Goal: Task Accomplishment & Management: Manage account settings

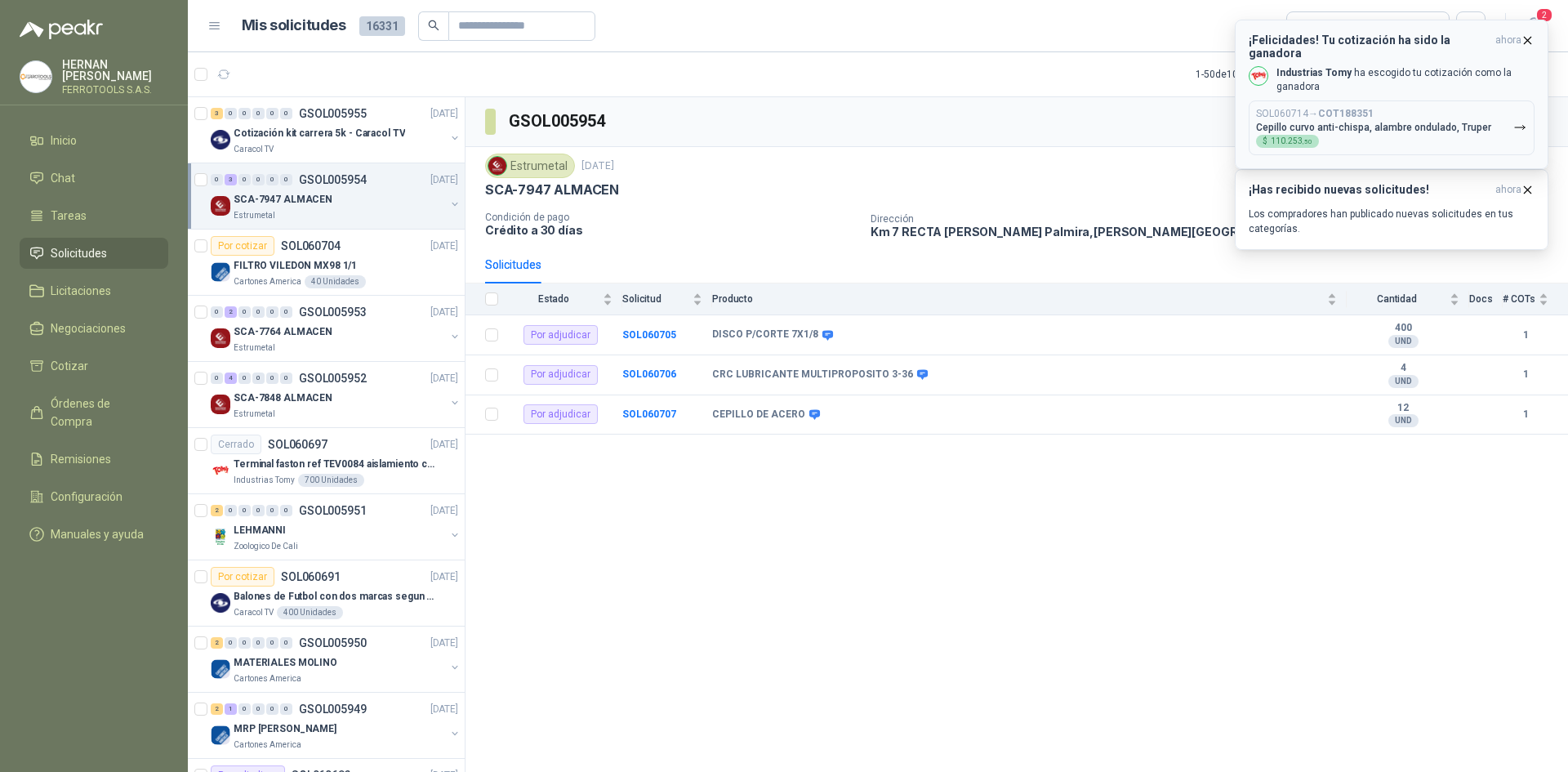
click at [1533, 38] on icon "button" at bounding box center [1527, 40] width 14 height 14
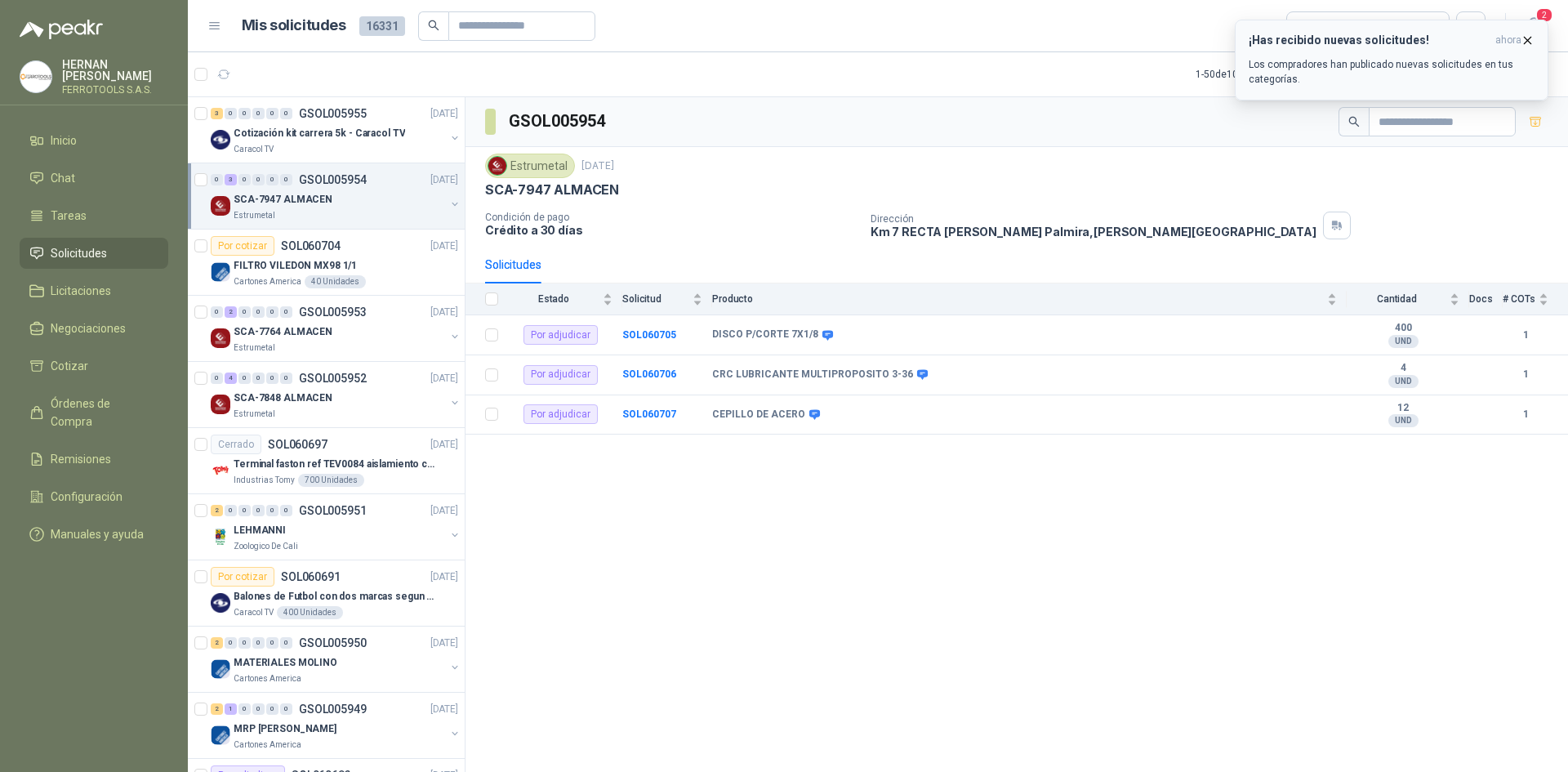
click at [1533, 22] on button "¡Has recibido nuevas solicitudes! ahora Los compradores han publicado nuevas so…" at bounding box center [1392, 60] width 314 height 81
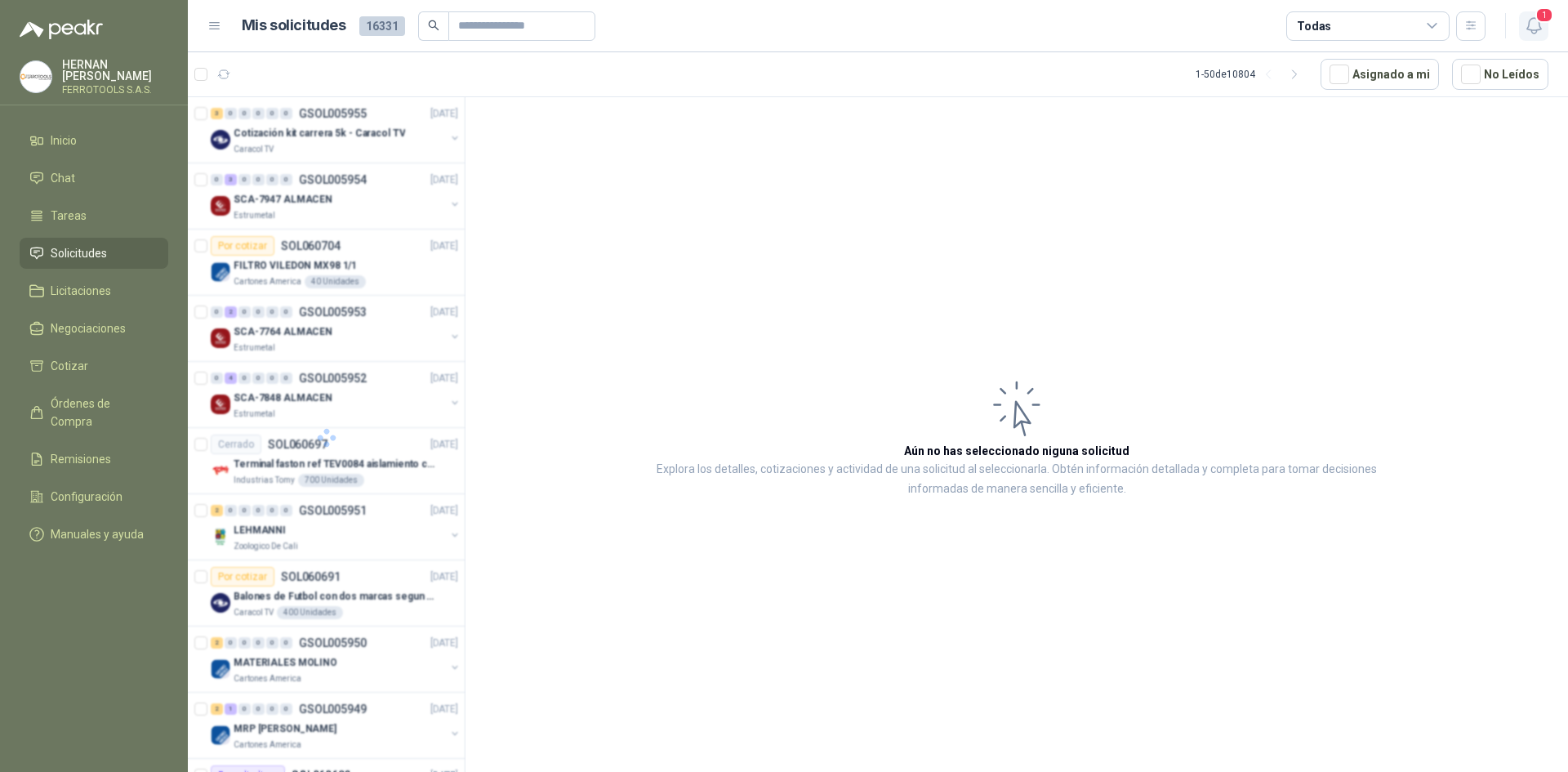
click at [1534, 28] on icon "button" at bounding box center [1535, 25] width 21 height 21
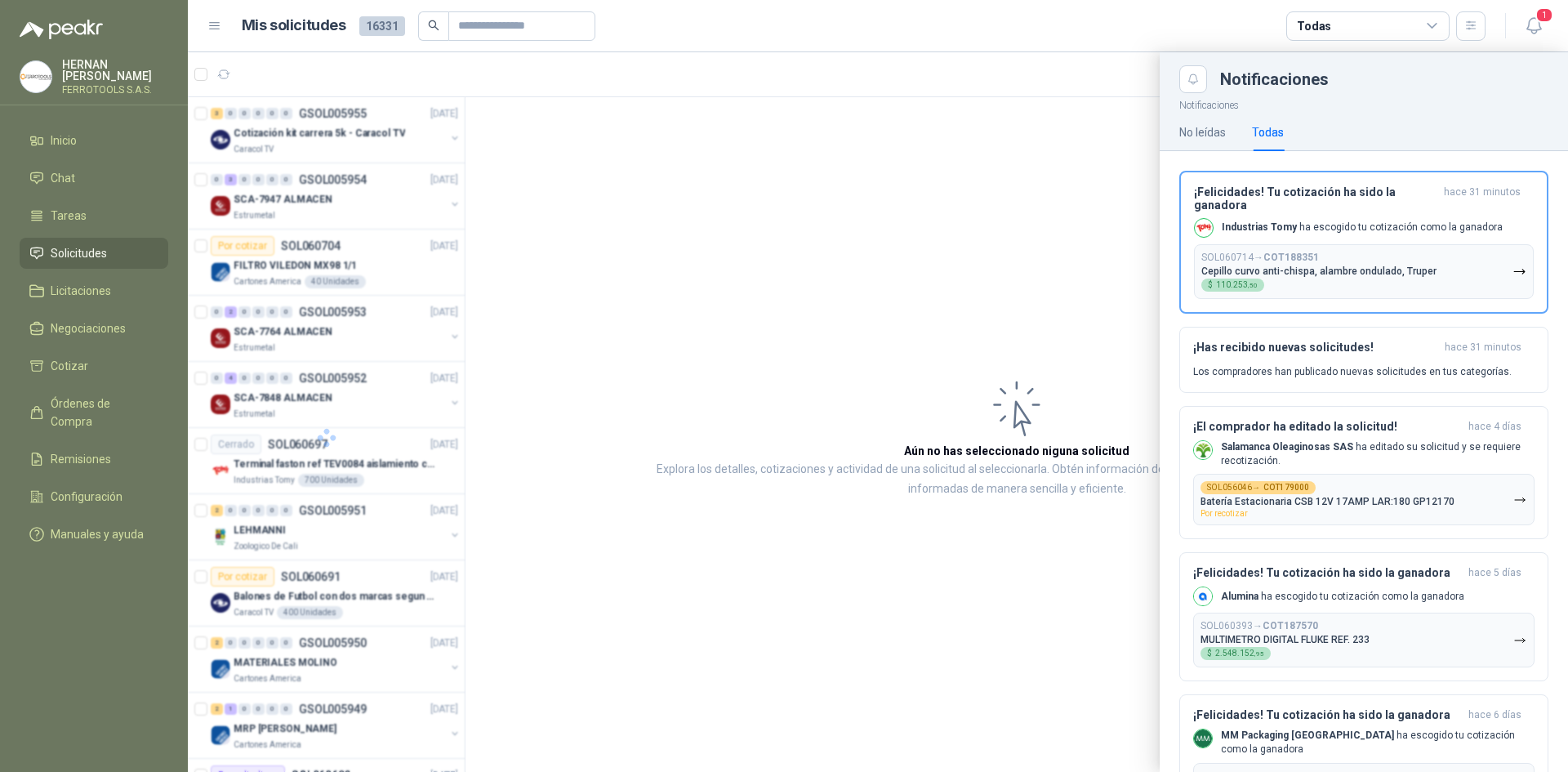
click at [981, 170] on div at bounding box center [878, 412] width 1380 height 720
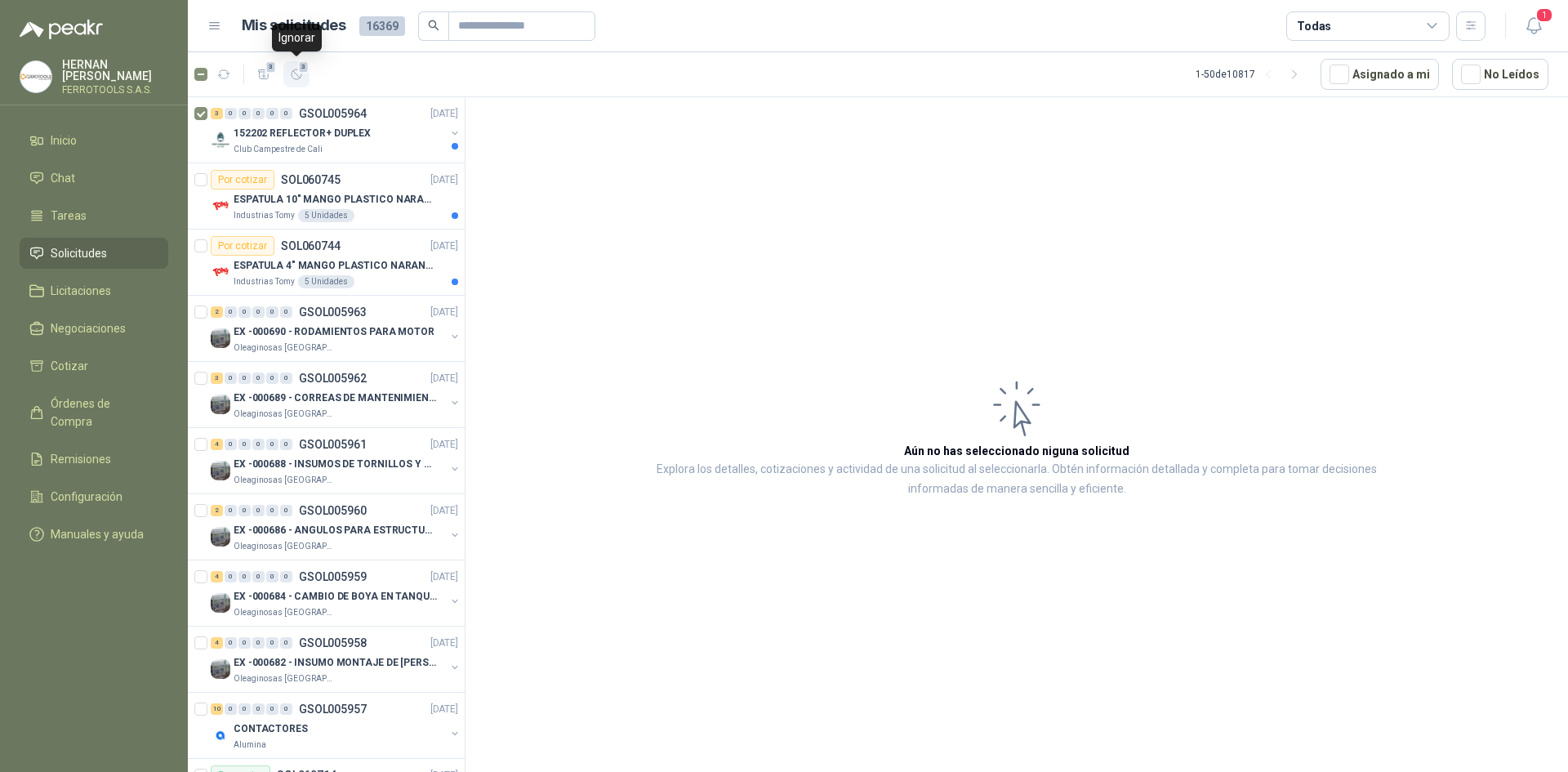
click at [292, 76] on icon "button" at bounding box center [296, 74] width 14 height 14
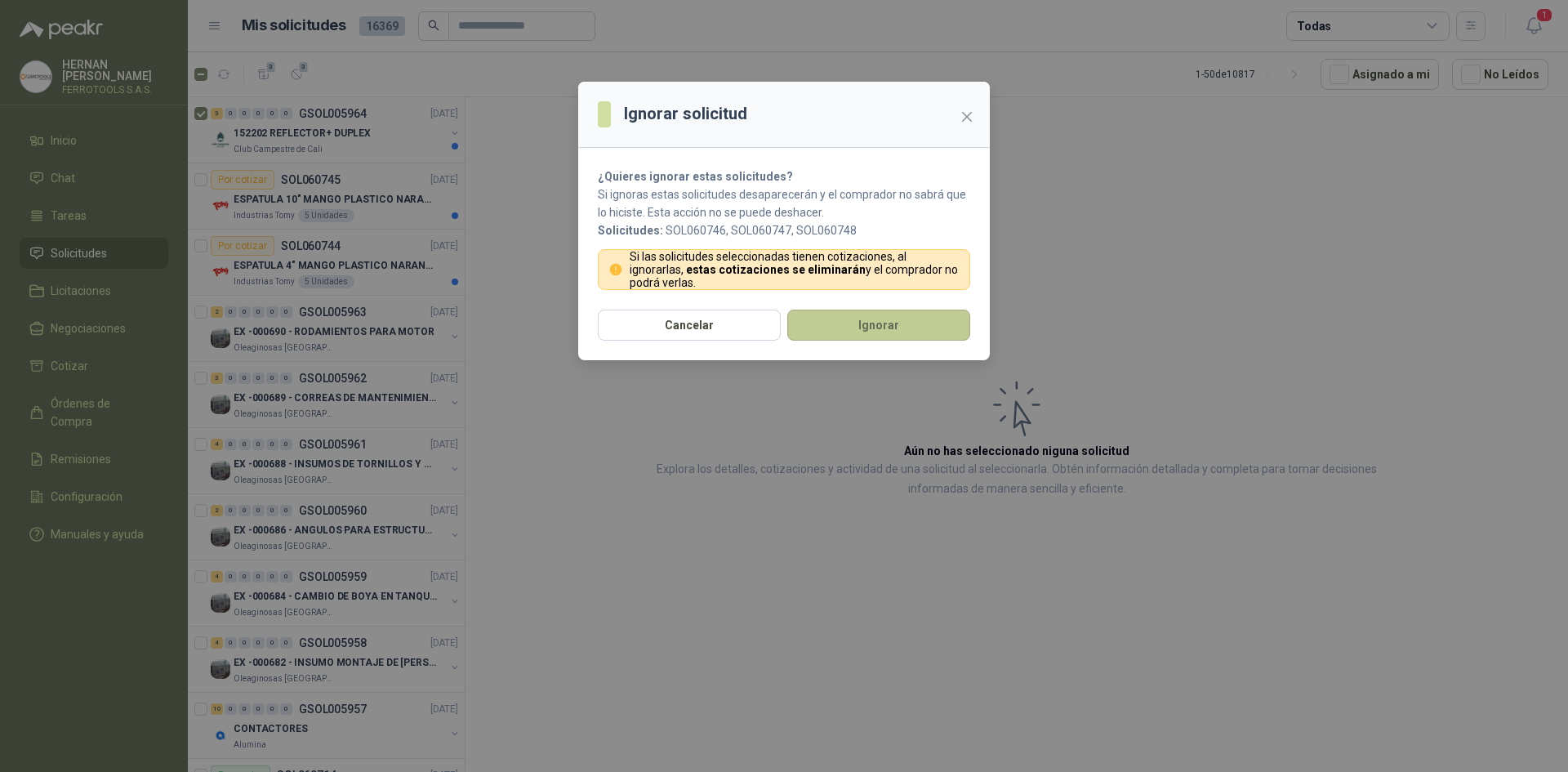
click at [872, 324] on button "Ignorar" at bounding box center [879, 325] width 183 height 31
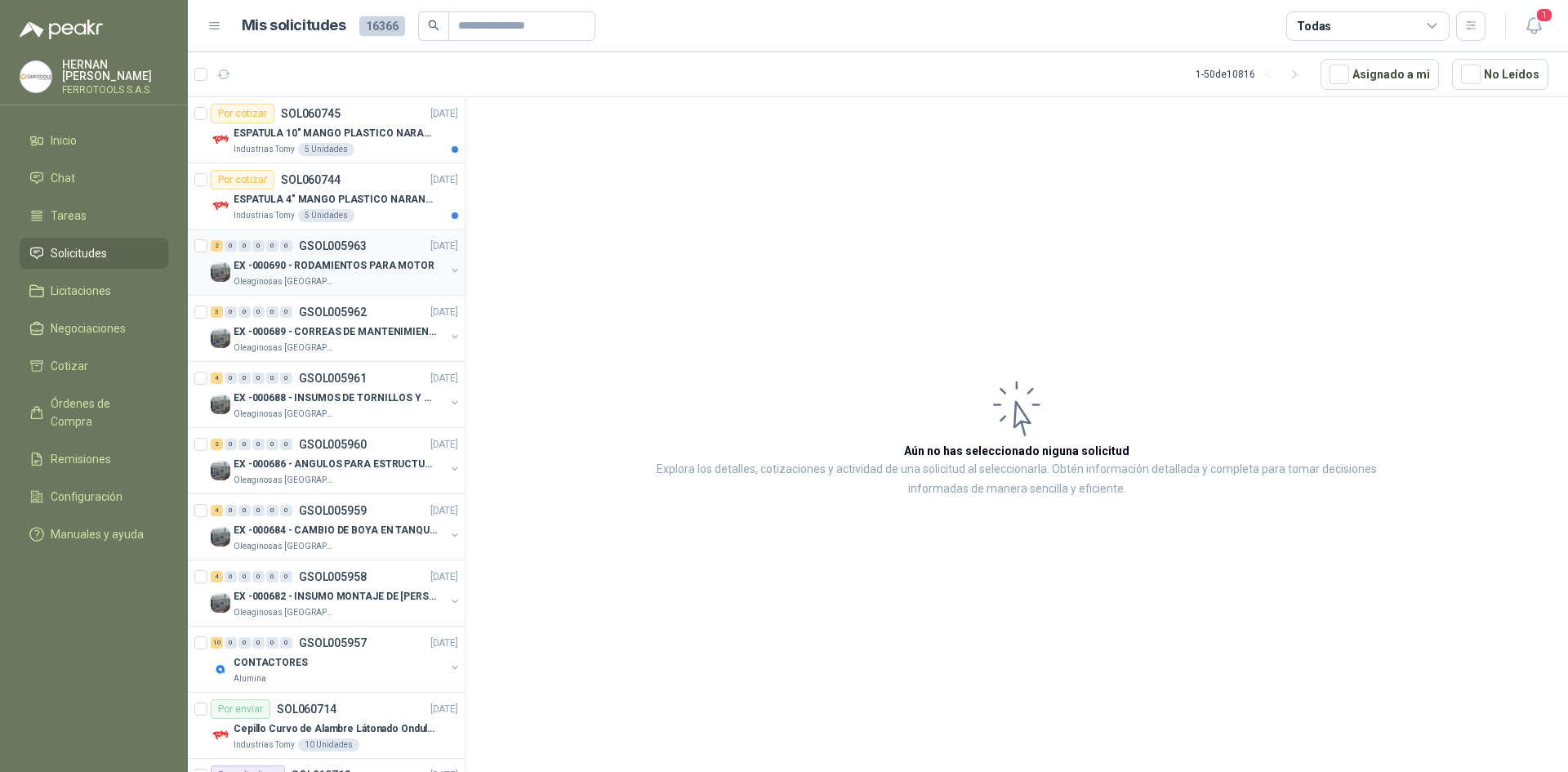
click at [384, 271] on p "EX -000690 - RODAMIENTOS PARA MOTOR" at bounding box center [334, 265] width 201 height 15
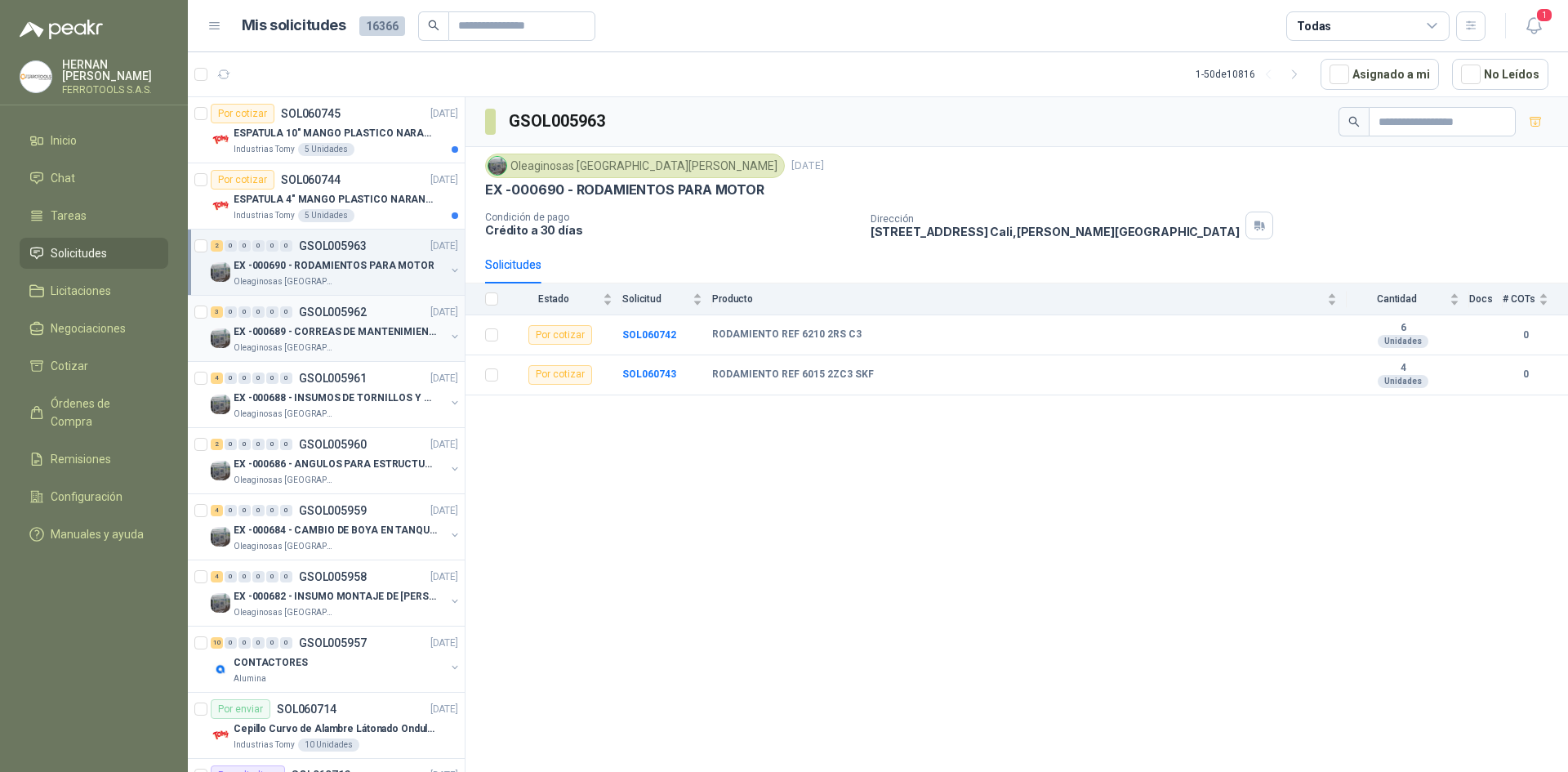
click at [380, 345] on div "Oleaginosas [GEOGRAPHIC_DATA][PERSON_NAME]" at bounding box center [339, 347] width 212 height 13
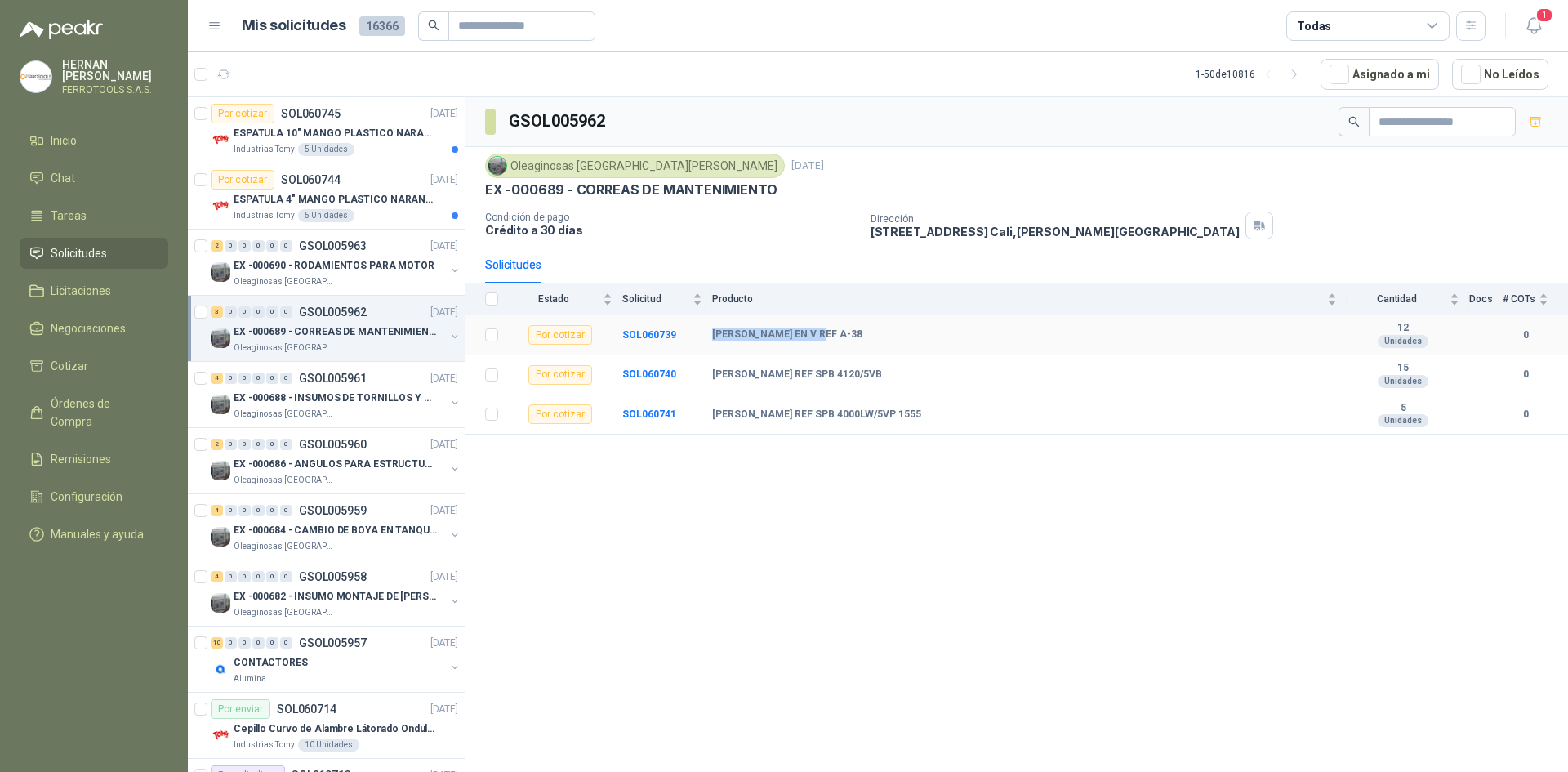
drag, startPoint x: 715, startPoint y: 334, endPoint x: 831, endPoint y: 333, distance: 116.0
click at [831, 333] on div "[PERSON_NAME] EN V REF A-38" at bounding box center [1025, 335] width 625 height 13
copy b "[PERSON_NAME] EN V REF A-38"
drag, startPoint x: 836, startPoint y: 372, endPoint x: 710, endPoint y: 374, distance: 126.0
click at [710, 374] on tr "Por cotizar SOL060740 [PERSON_NAME] REF SPB 4120/5VB 15 Unidades 0" at bounding box center [1017, 375] width 1102 height 40
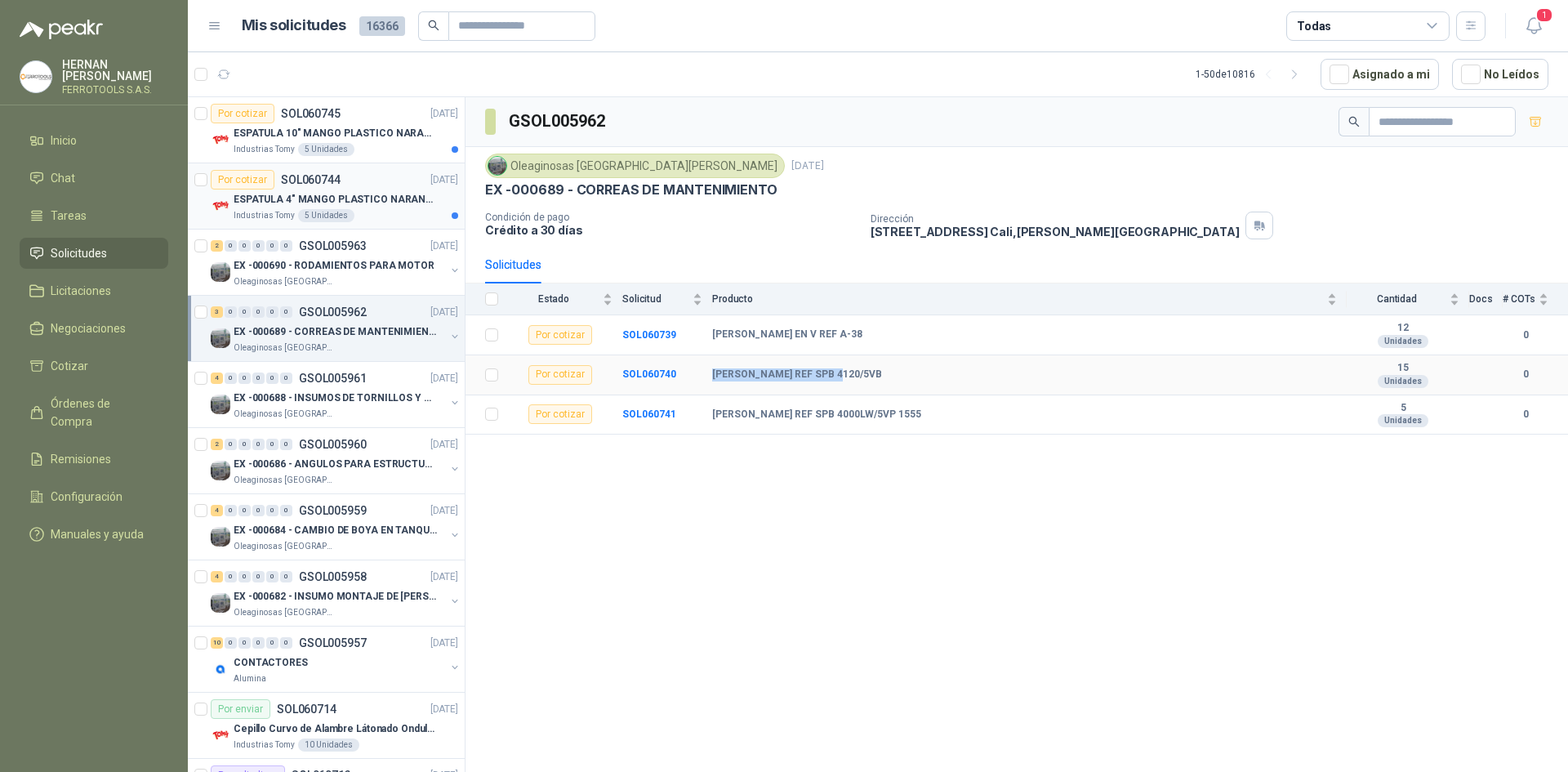
copy tr "[PERSON_NAME] REF SPB 4120/5VB"
drag, startPoint x: 894, startPoint y: 412, endPoint x: 706, endPoint y: 410, distance: 188.0
click at [706, 410] on tr "Por cotizar SOL060741 [PERSON_NAME] REF SPB 4000LW/5VP 1555 5 Unidades 0" at bounding box center [1017, 415] width 1102 height 40
copy tr "[PERSON_NAME] REF SPB 4000LW/5VP 1555"
click at [383, 394] on p "EX -000688 - INSUMOS DE TORNILLOS Y TUERCAS" at bounding box center [335, 398] width 203 height 15
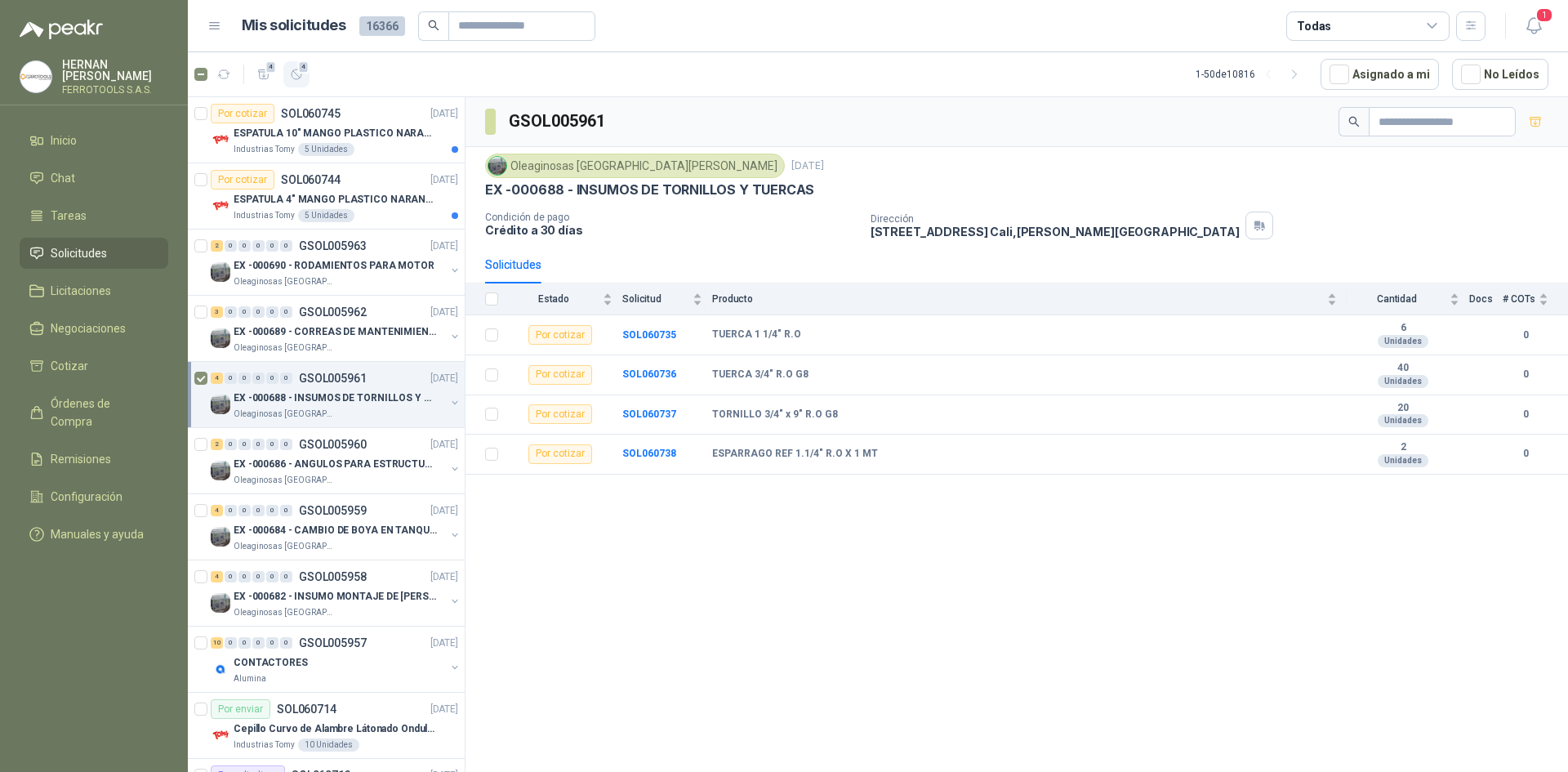
click at [296, 63] on button "4" at bounding box center [296, 74] width 26 height 26
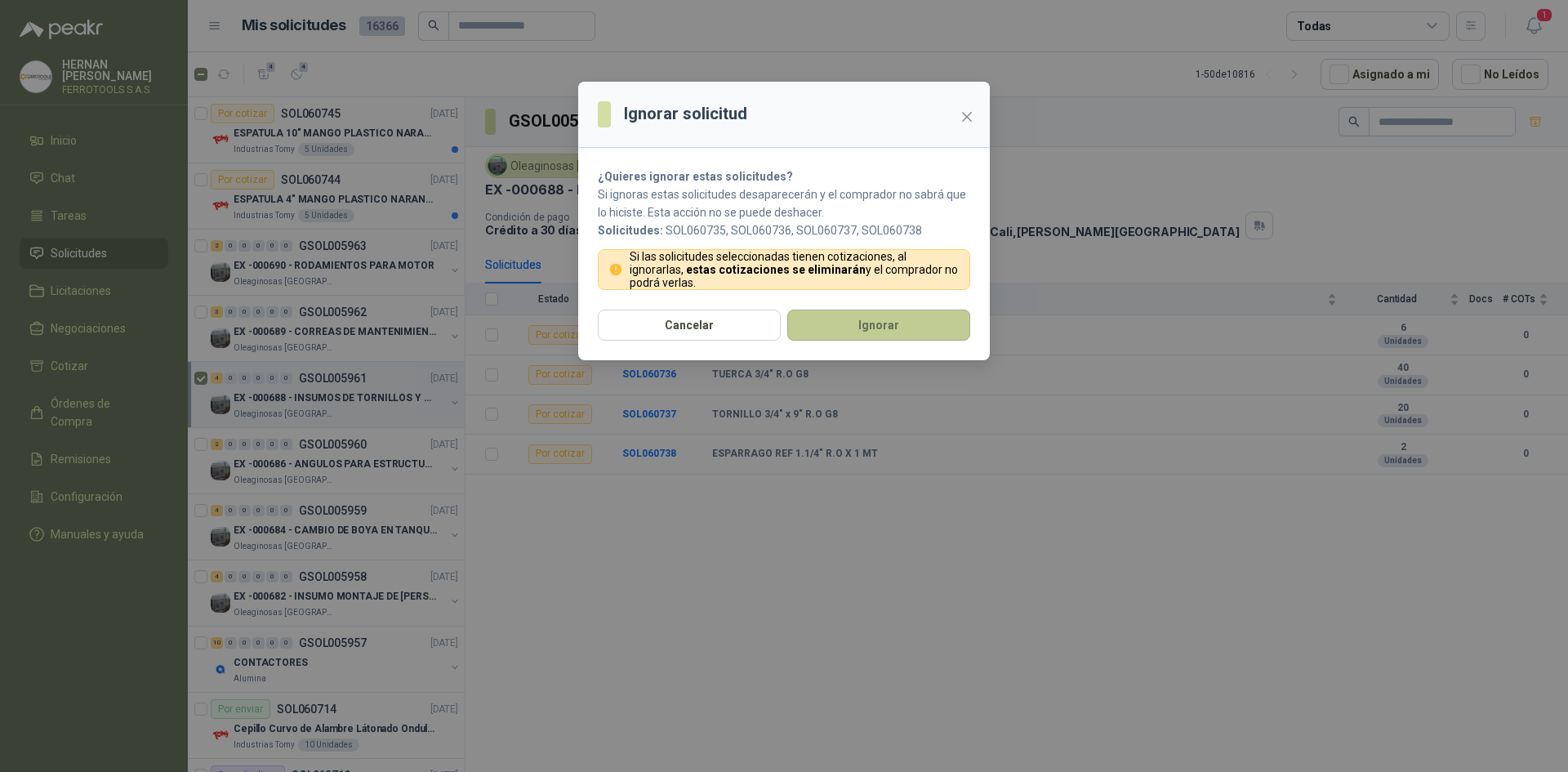
click at [881, 320] on button "Ignorar" at bounding box center [879, 325] width 183 height 31
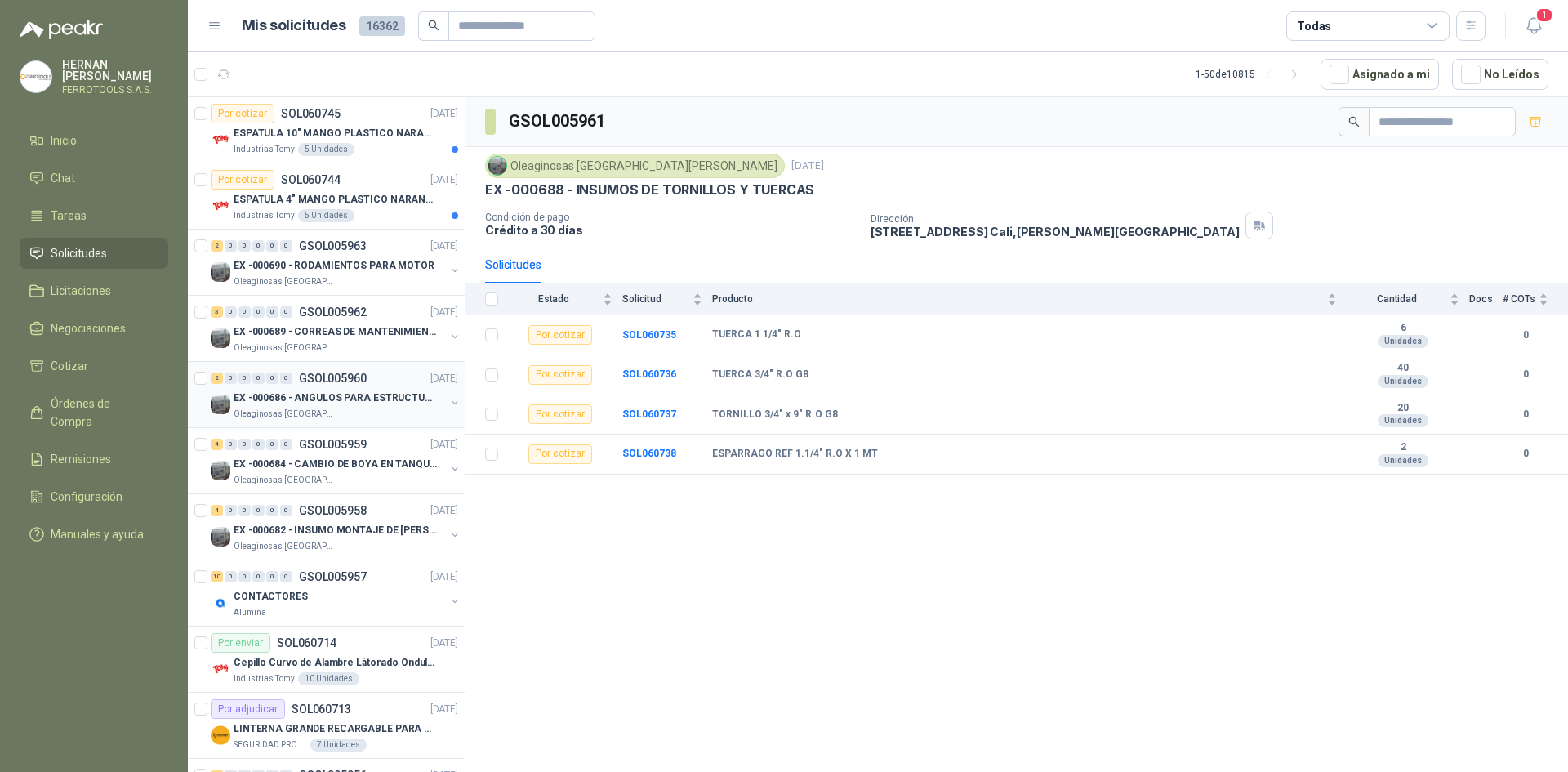
click at [366, 405] on p "EX -000686 - ANGULOS PARA ESTRUCTURAS DE FOSA DE L" at bounding box center [335, 398] width 203 height 15
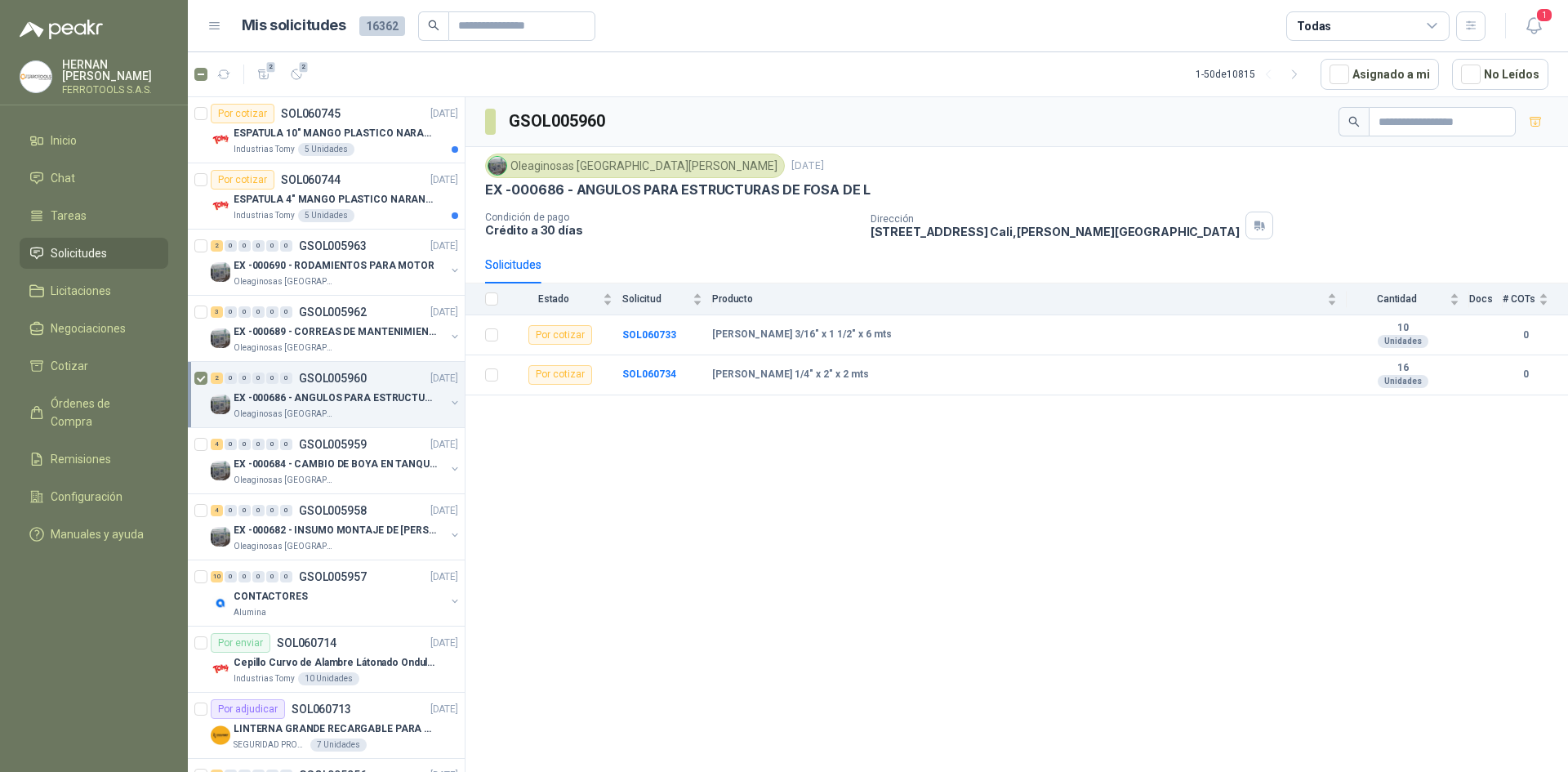
click at [312, 73] on article "2 2 1 - 50 de 10815 Asignado a mi No Leídos" at bounding box center [878, 74] width 1380 height 44
click at [304, 73] on span "2" at bounding box center [303, 67] width 12 height 13
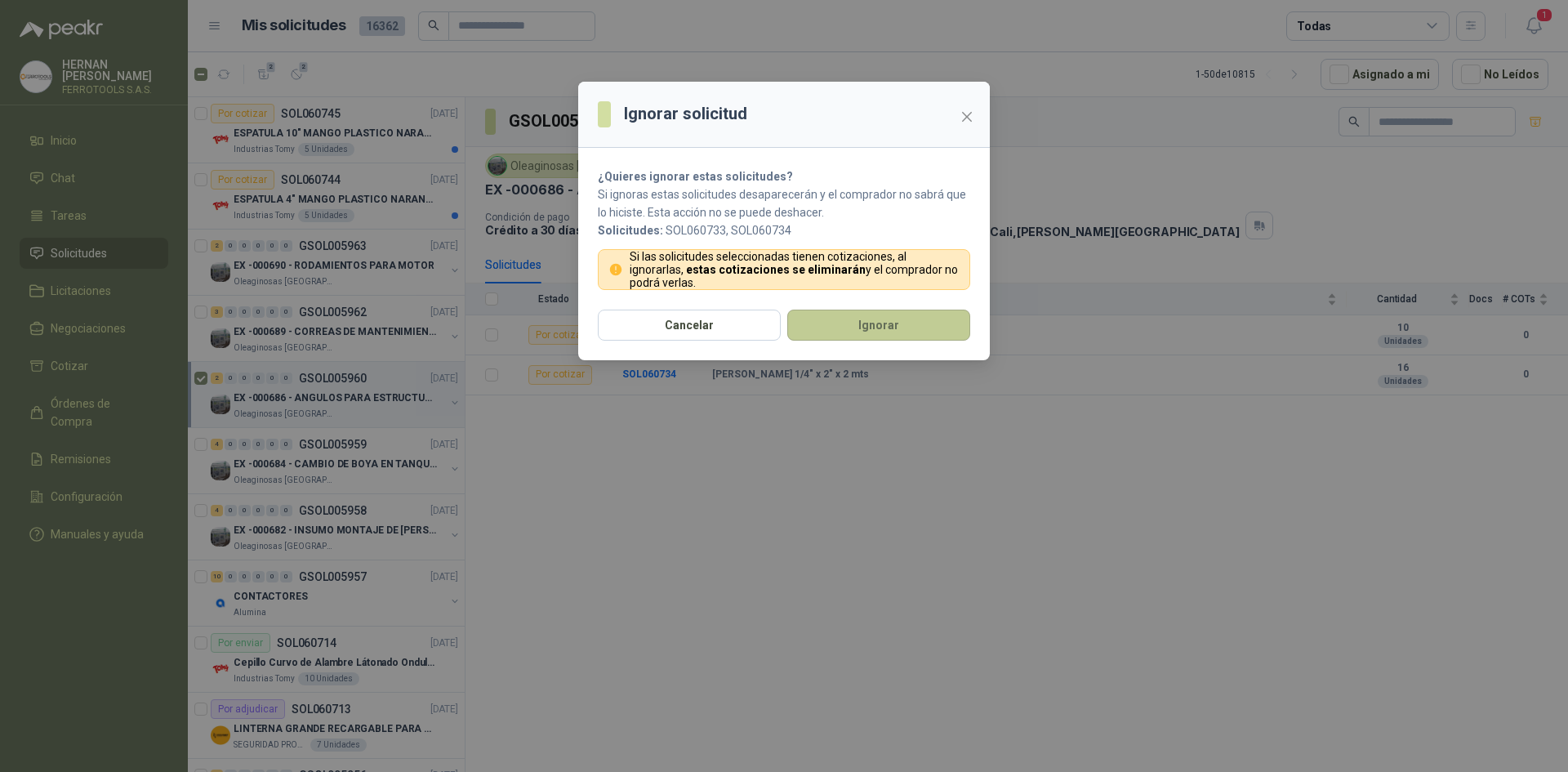
click at [913, 319] on button "Ignorar" at bounding box center [879, 325] width 183 height 31
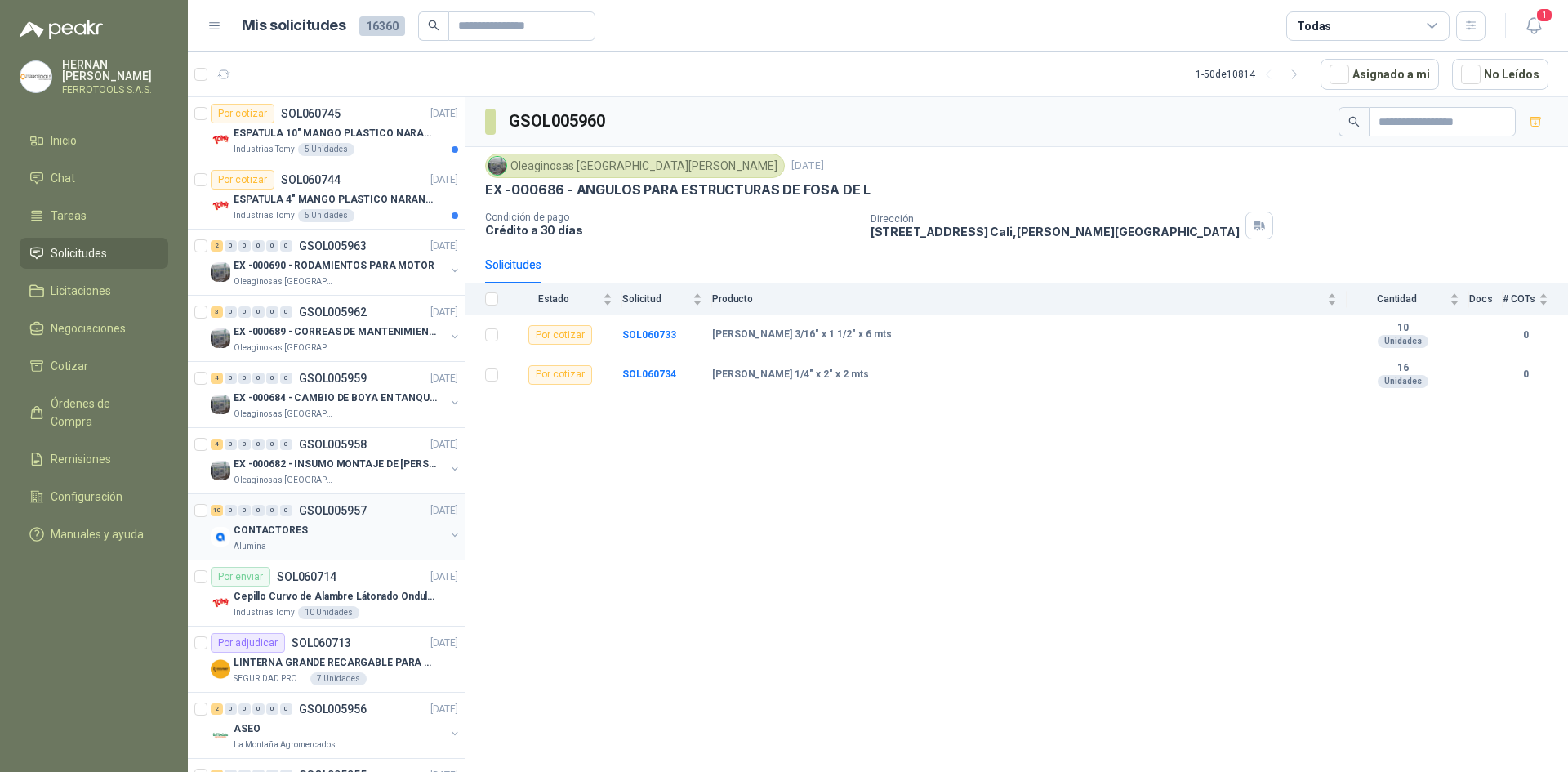
click at [364, 538] on div "CONTACTORES" at bounding box center [339, 530] width 212 height 20
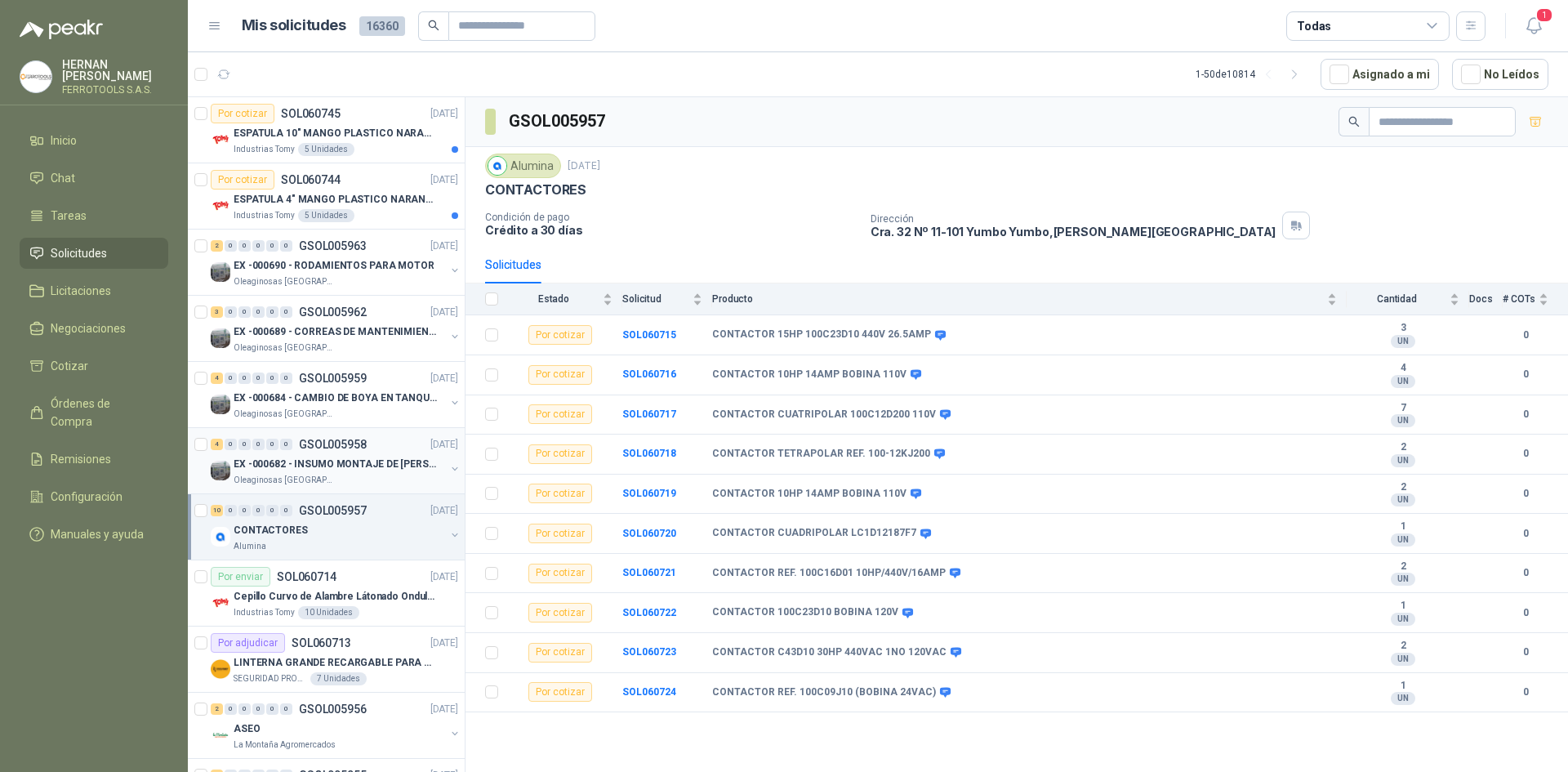
click at [376, 477] on div "Oleaginosas [GEOGRAPHIC_DATA][PERSON_NAME]" at bounding box center [339, 480] width 212 height 13
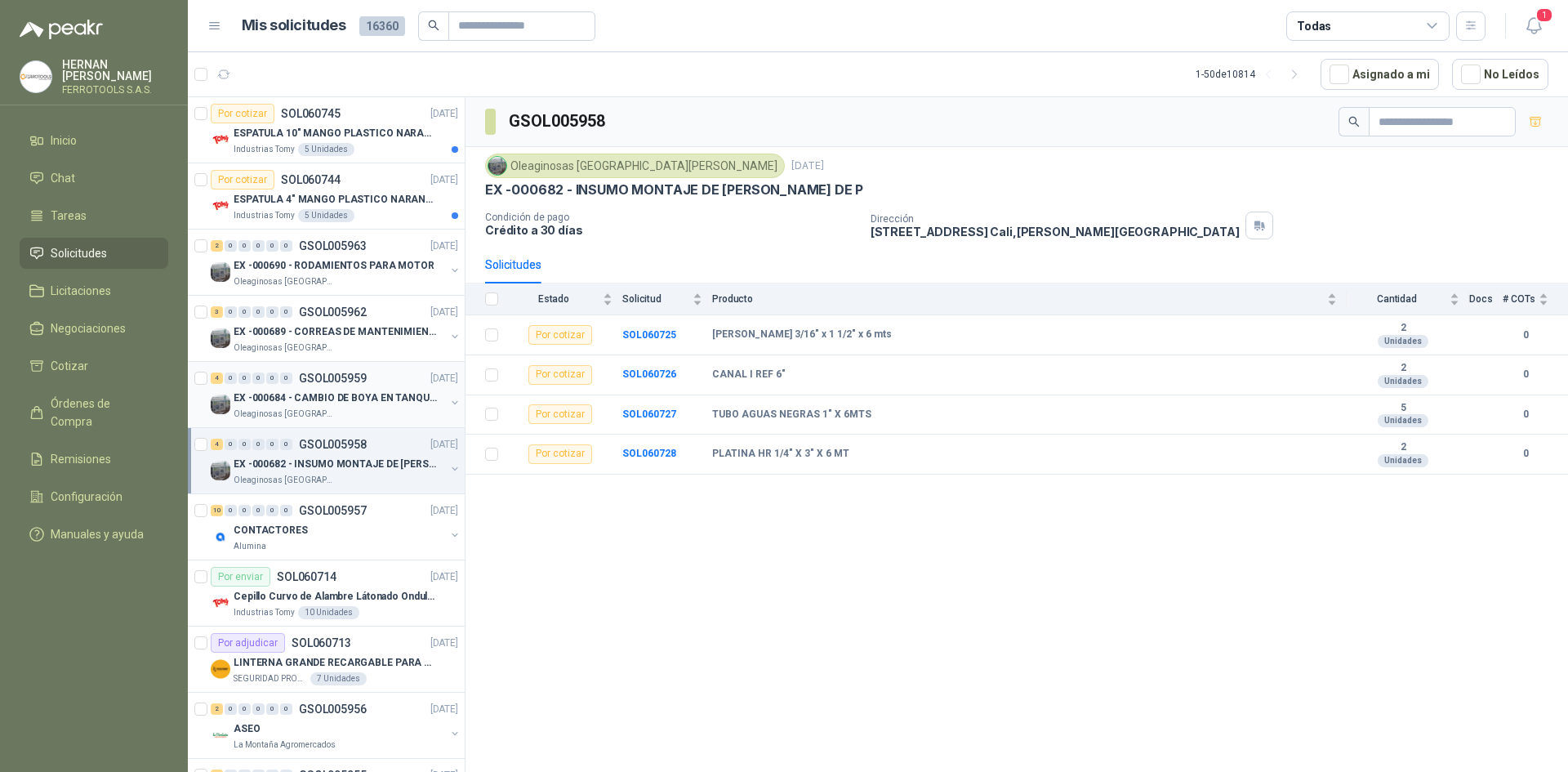
click at [376, 400] on p "EX -000684 - CAMBIO DE BOYA EN TANQUE ALIMENTADOR" at bounding box center [335, 398] width 203 height 15
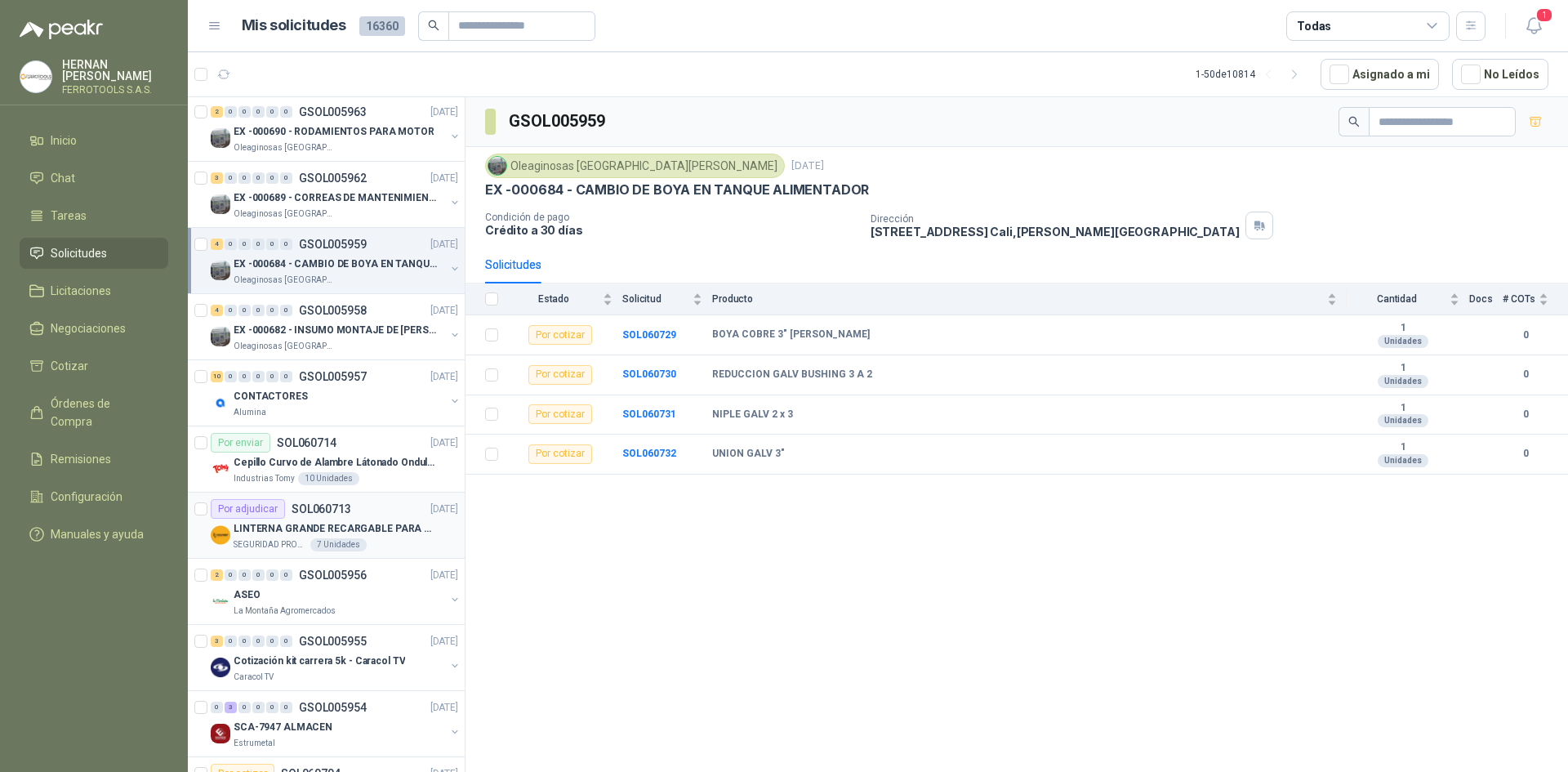
scroll to position [163, 0]
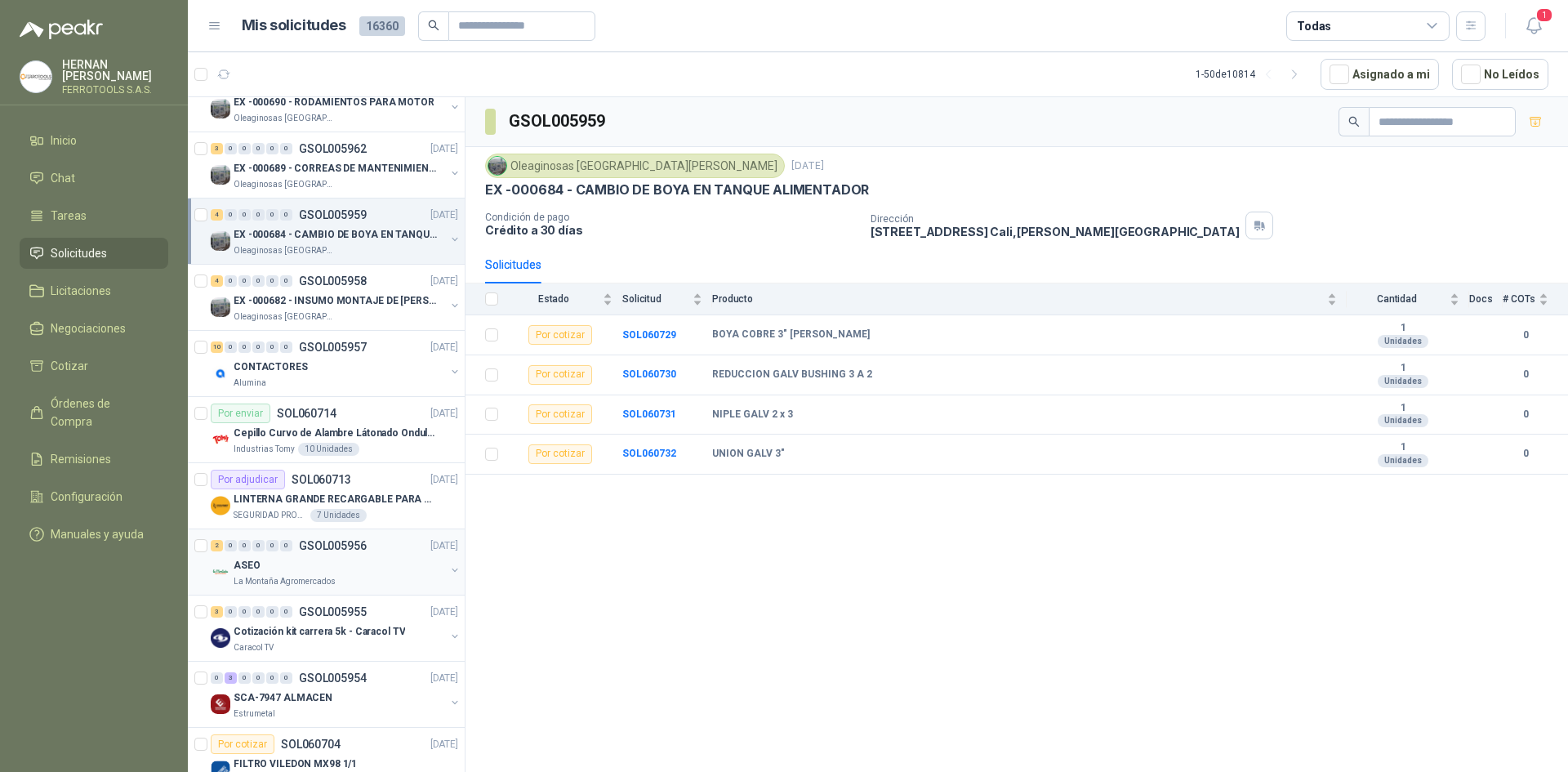
click at [352, 570] on div "ASEO" at bounding box center [339, 565] width 212 height 20
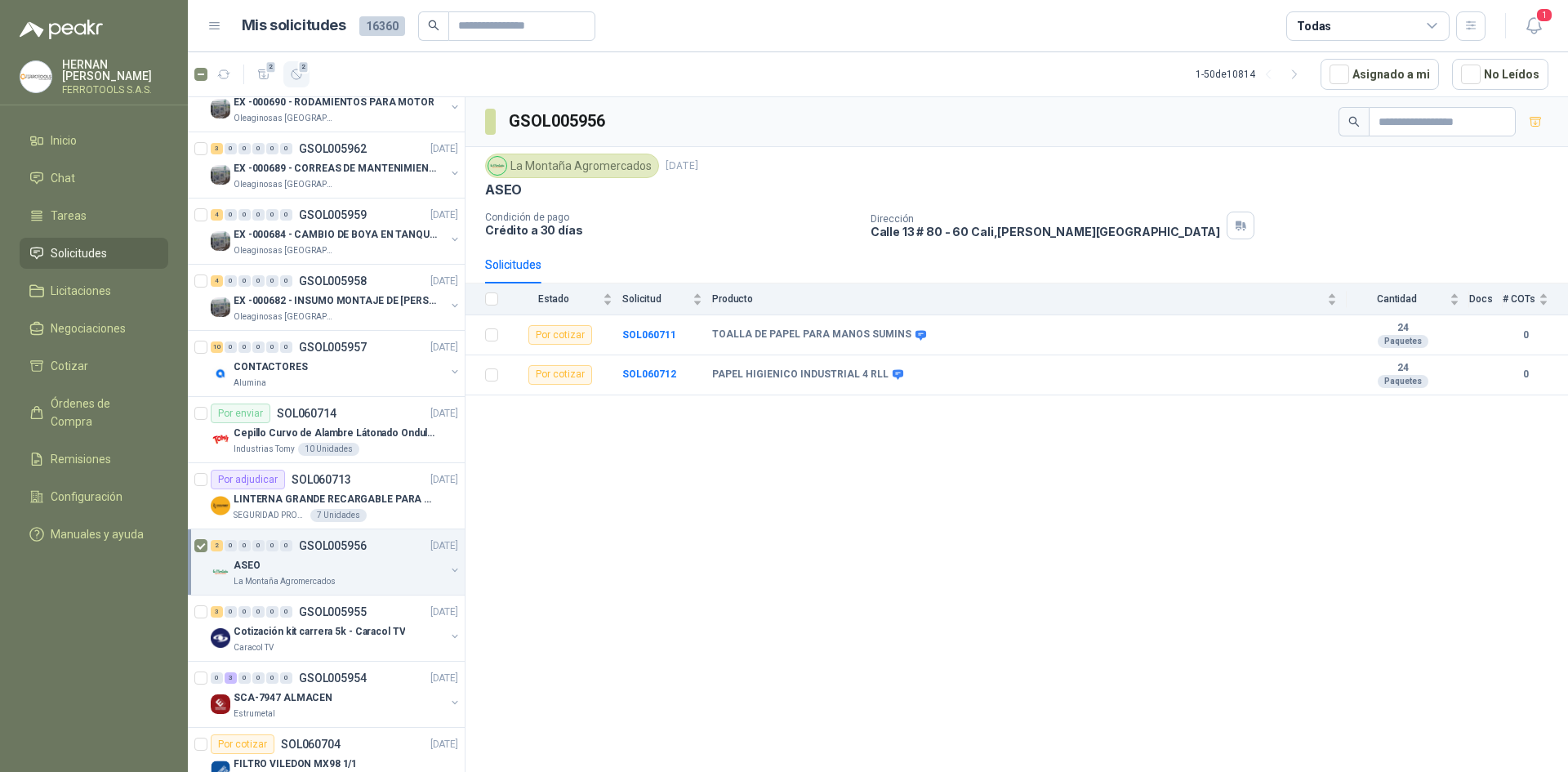
click at [300, 73] on div "2" at bounding box center [296, 74] width 14 height 14
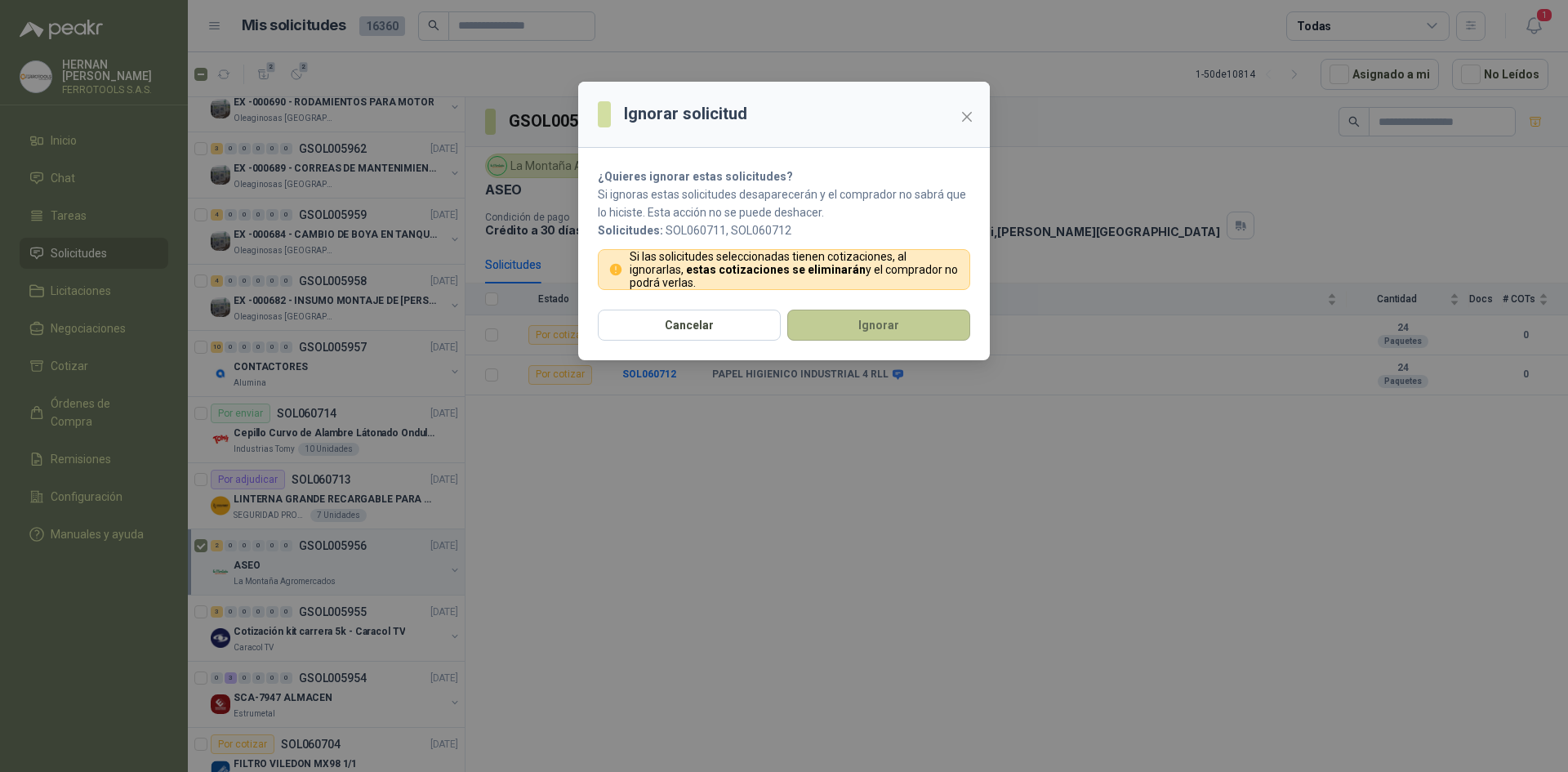
click at [908, 313] on button "Ignorar" at bounding box center [879, 325] width 183 height 31
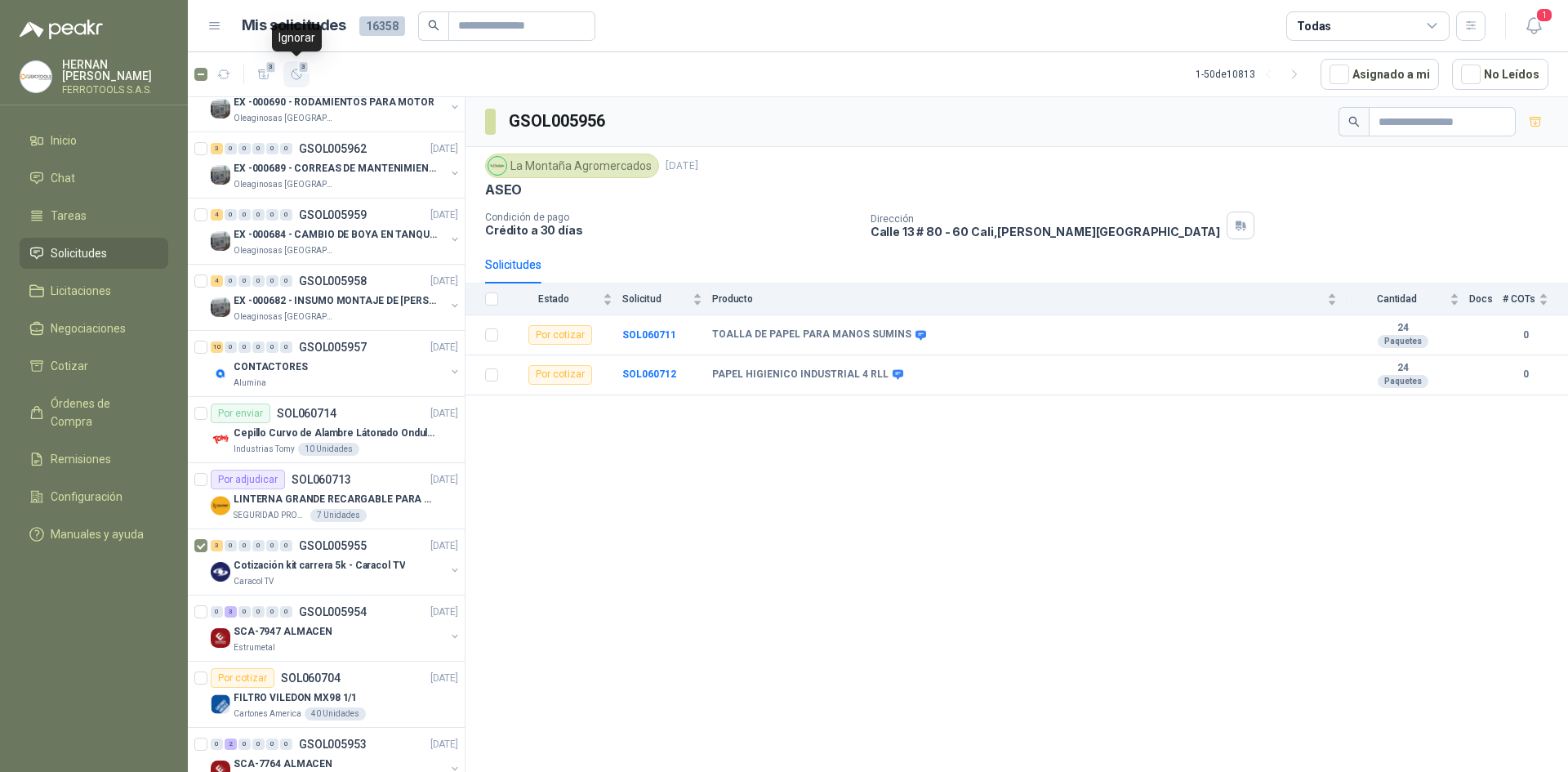
click at [298, 73] on icon "button" at bounding box center [296, 74] width 14 height 14
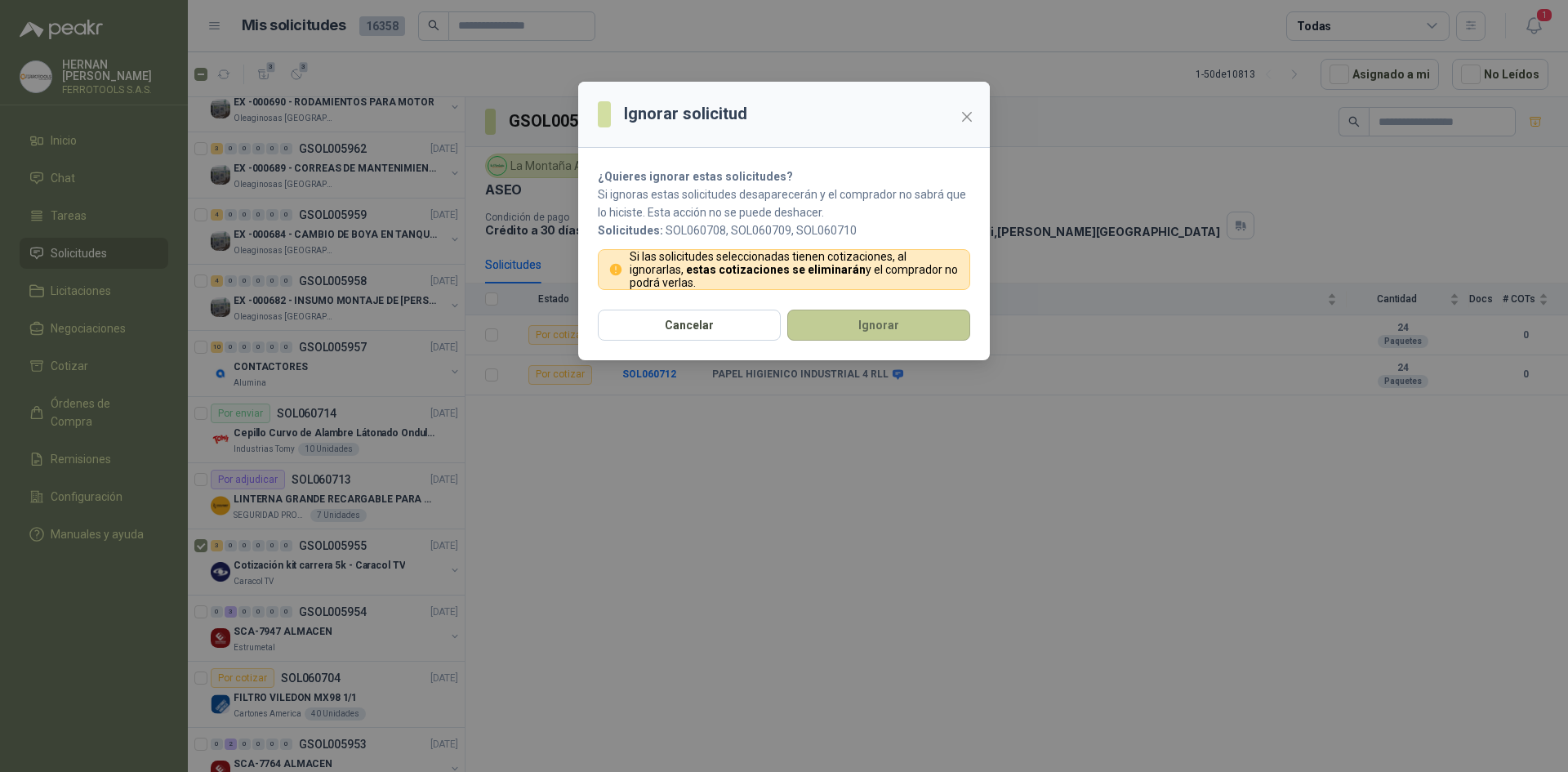
click at [879, 337] on button "Ignorar" at bounding box center [879, 325] width 183 height 31
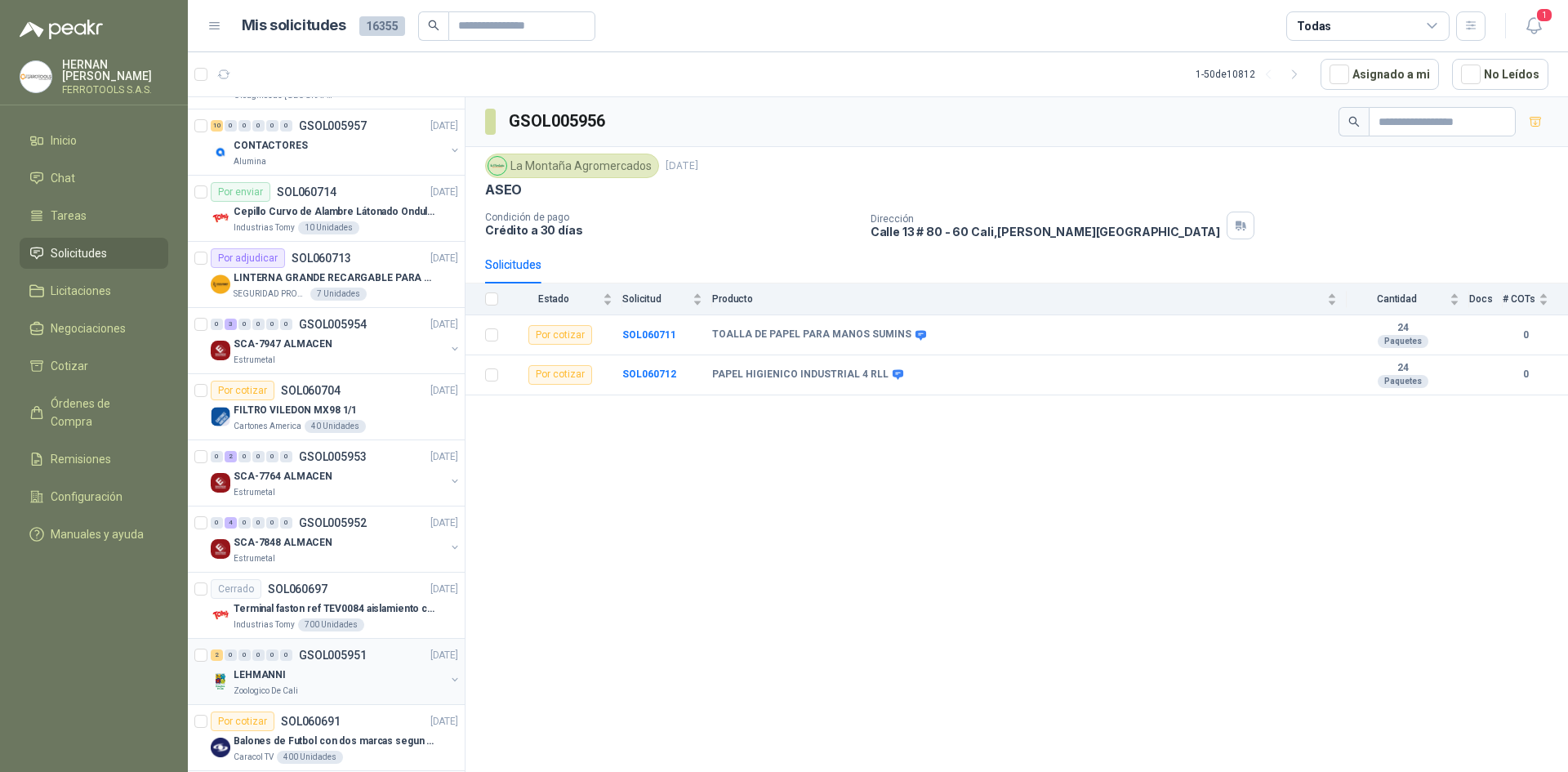
scroll to position [490, 0]
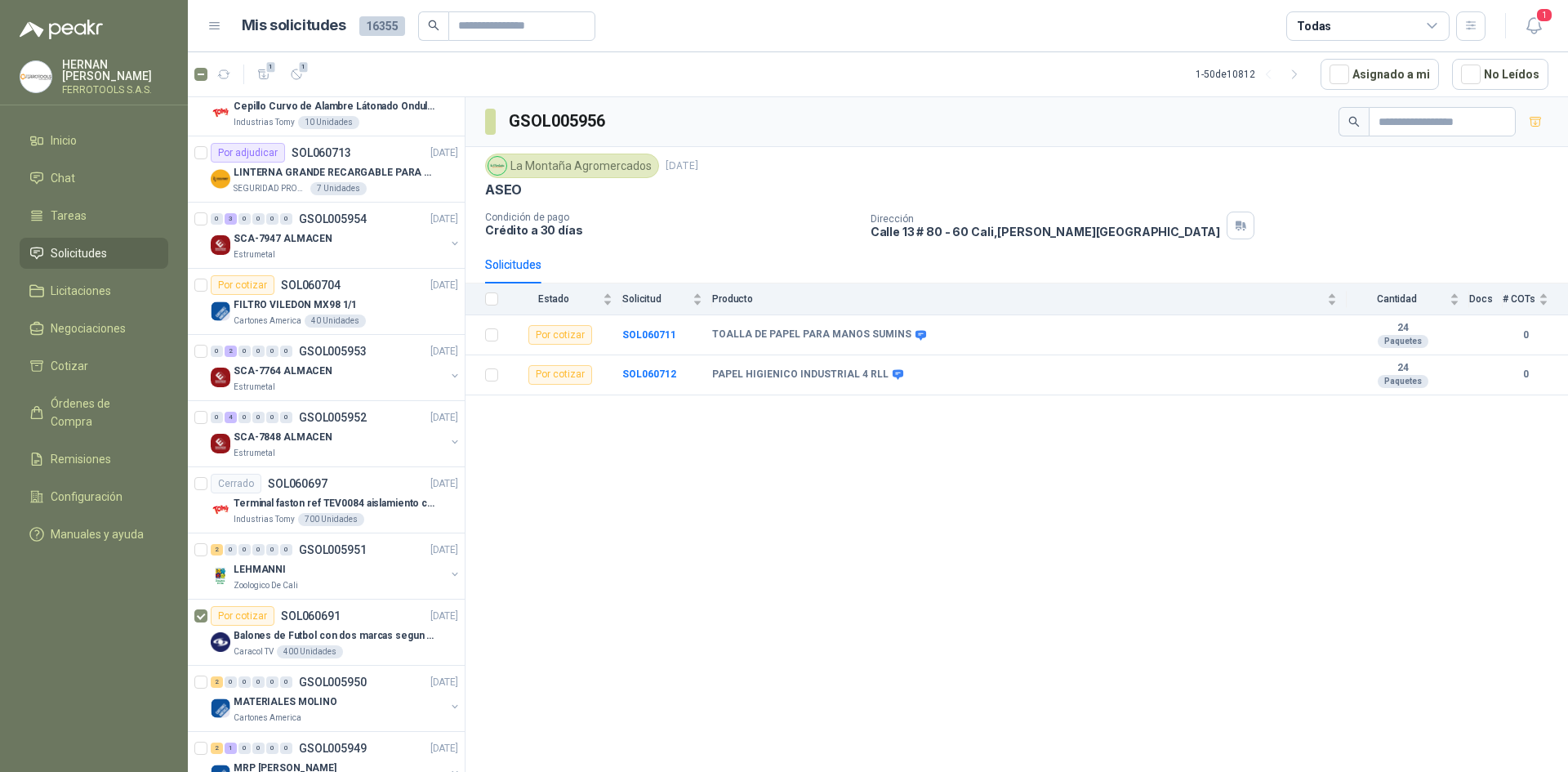
click at [313, 72] on article "1 1 1 - 50 de 10812 Asignado a mi No Leídos" at bounding box center [878, 74] width 1380 height 44
click at [299, 77] on icon "button" at bounding box center [296, 74] width 10 height 10
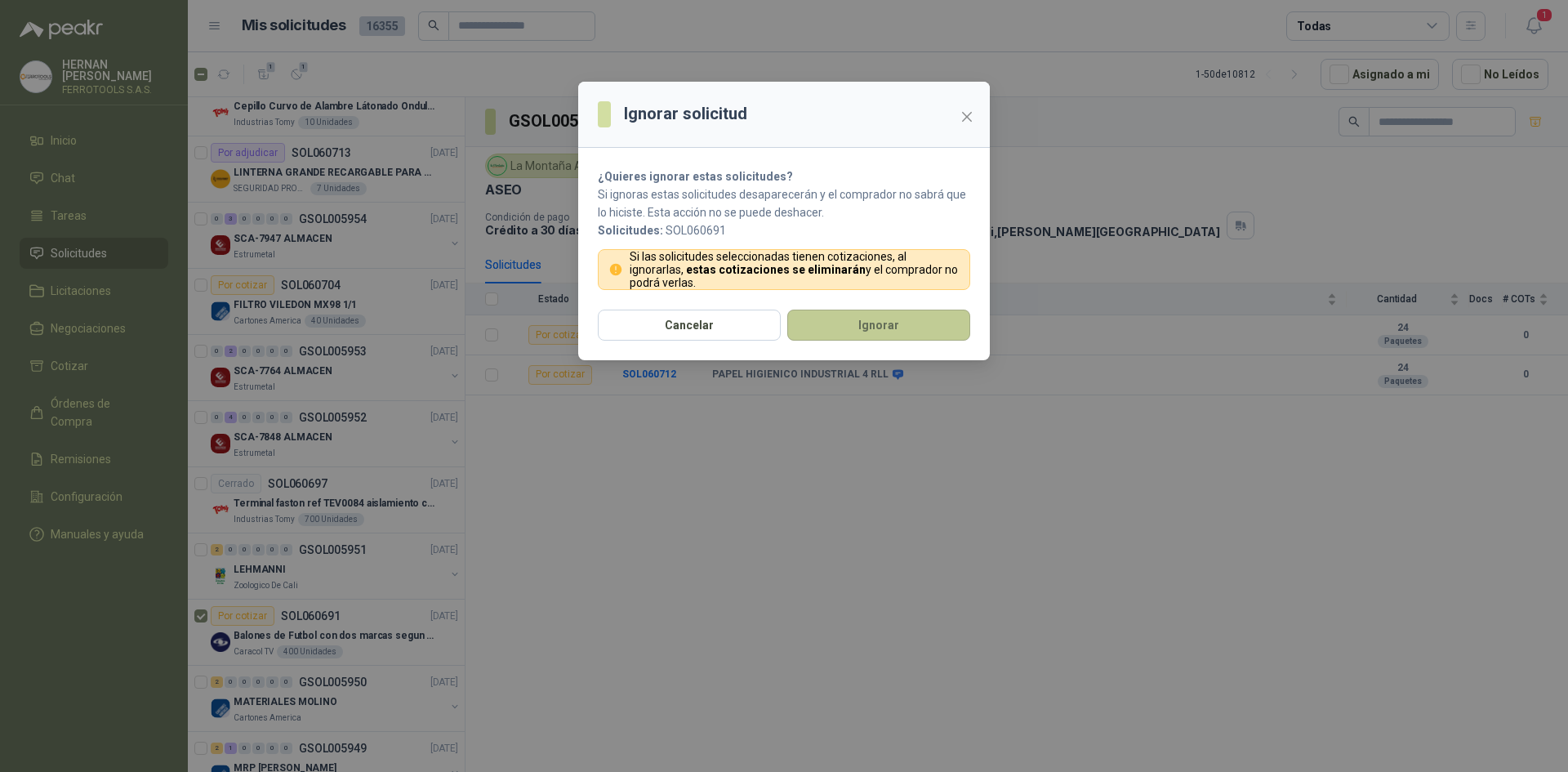
click at [851, 324] on button "Ignorar" at bounding box center [879, 325] width 183 height 31
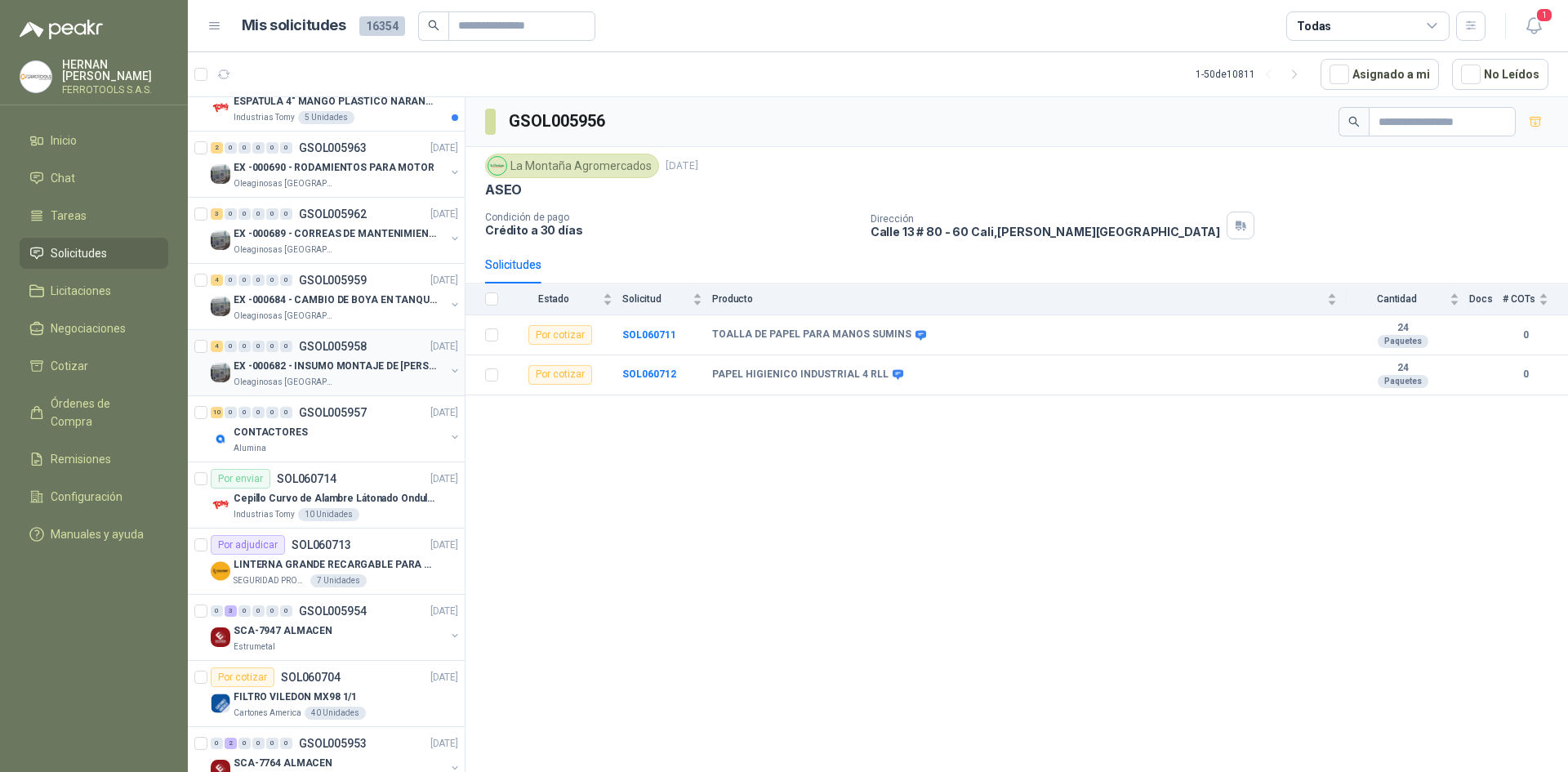
scroll to position [0, 0]
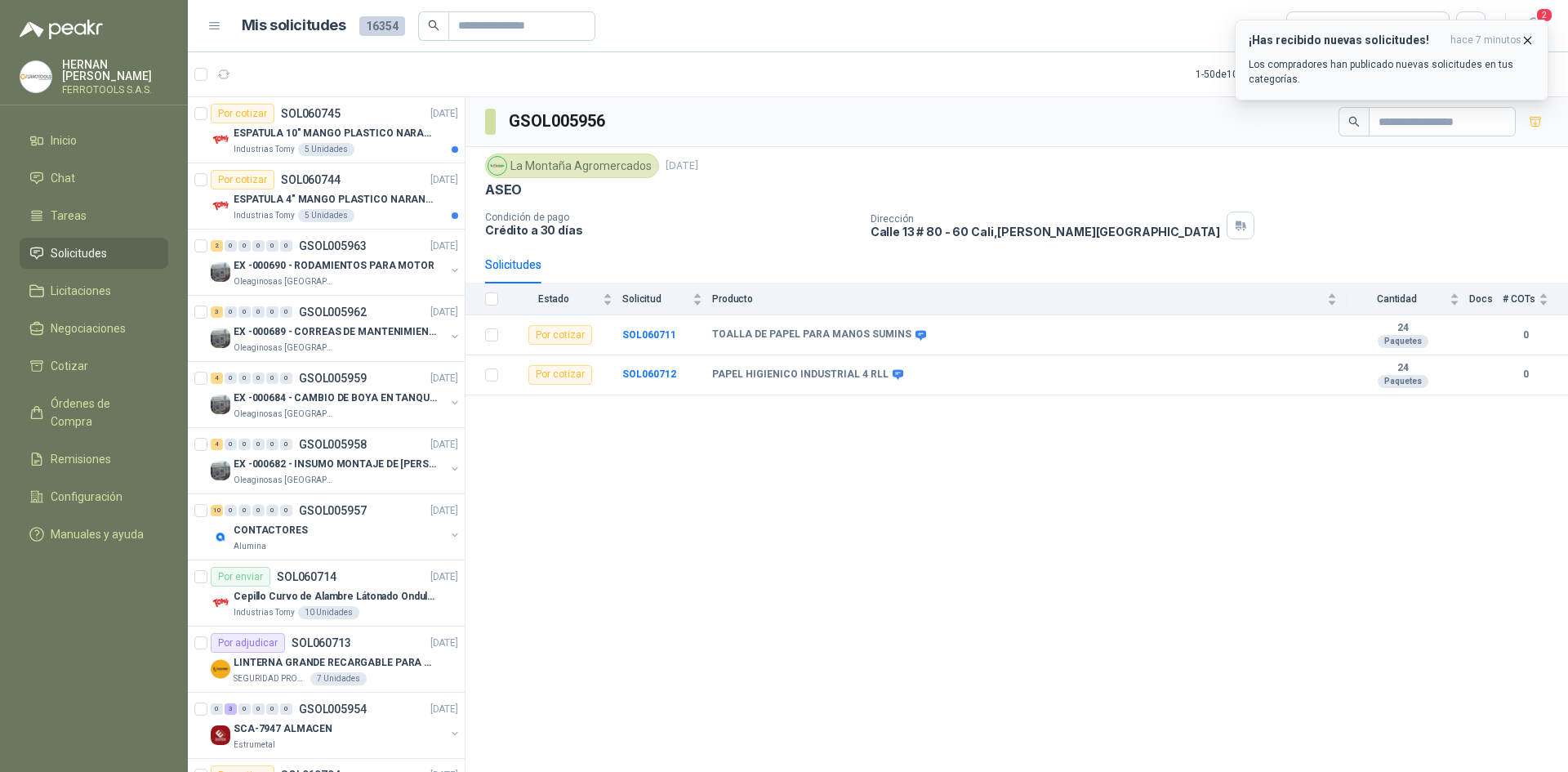
drag, startPoint x: 1534, startPoint y: 38, endPoint x: 1526, endPoint y: 33, distance: 9.4
click at [1534, 38] on icon "button" at bounding box center [1527, 40] width 14 height 14
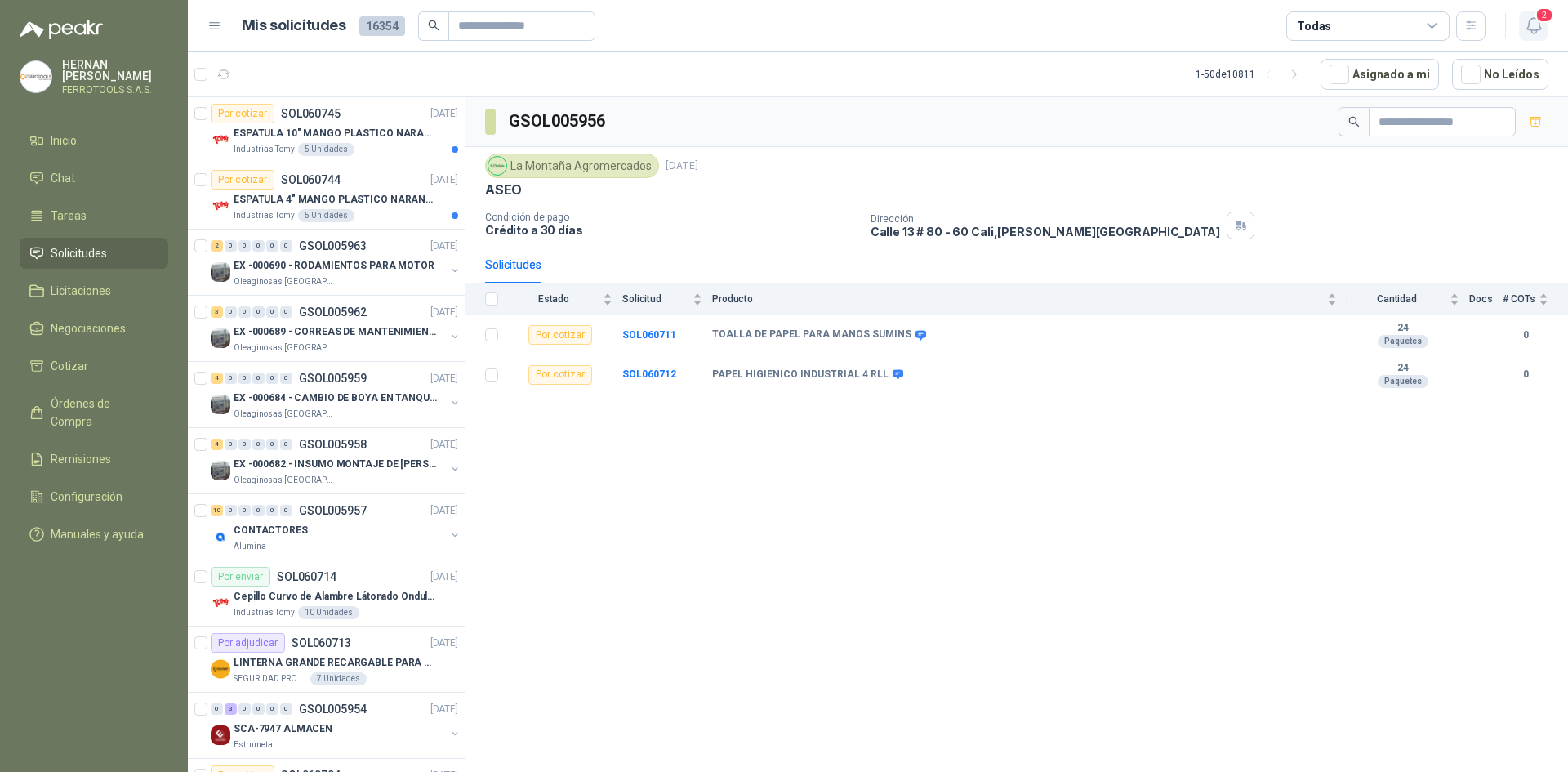
click at [1528, 26] on icon "button" at bounding box center [1533, 25] width 14 height 15
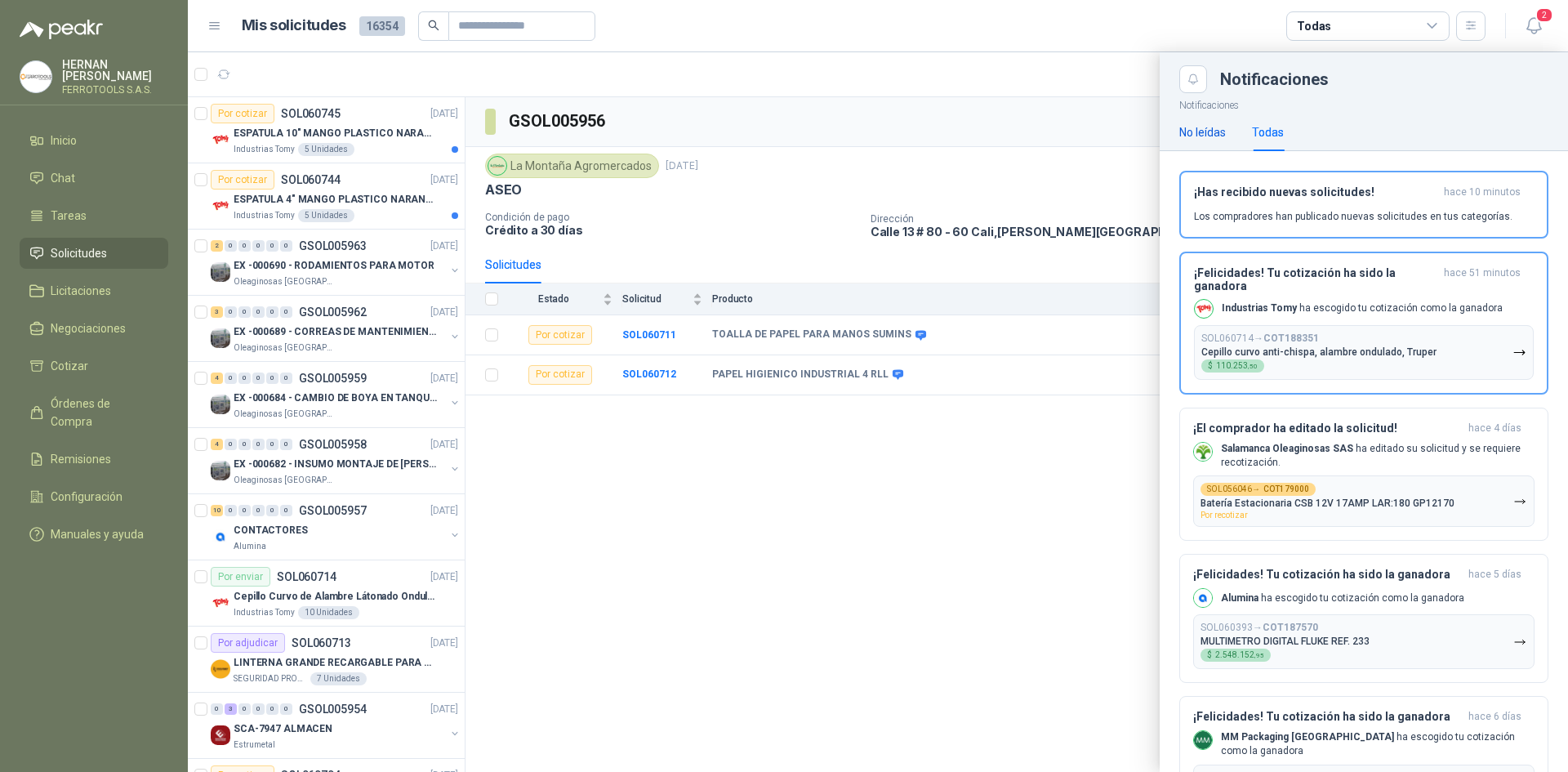
click at [1213, 125] on div "No leídas" at bounding box center [1203, 133] width 47 height 18
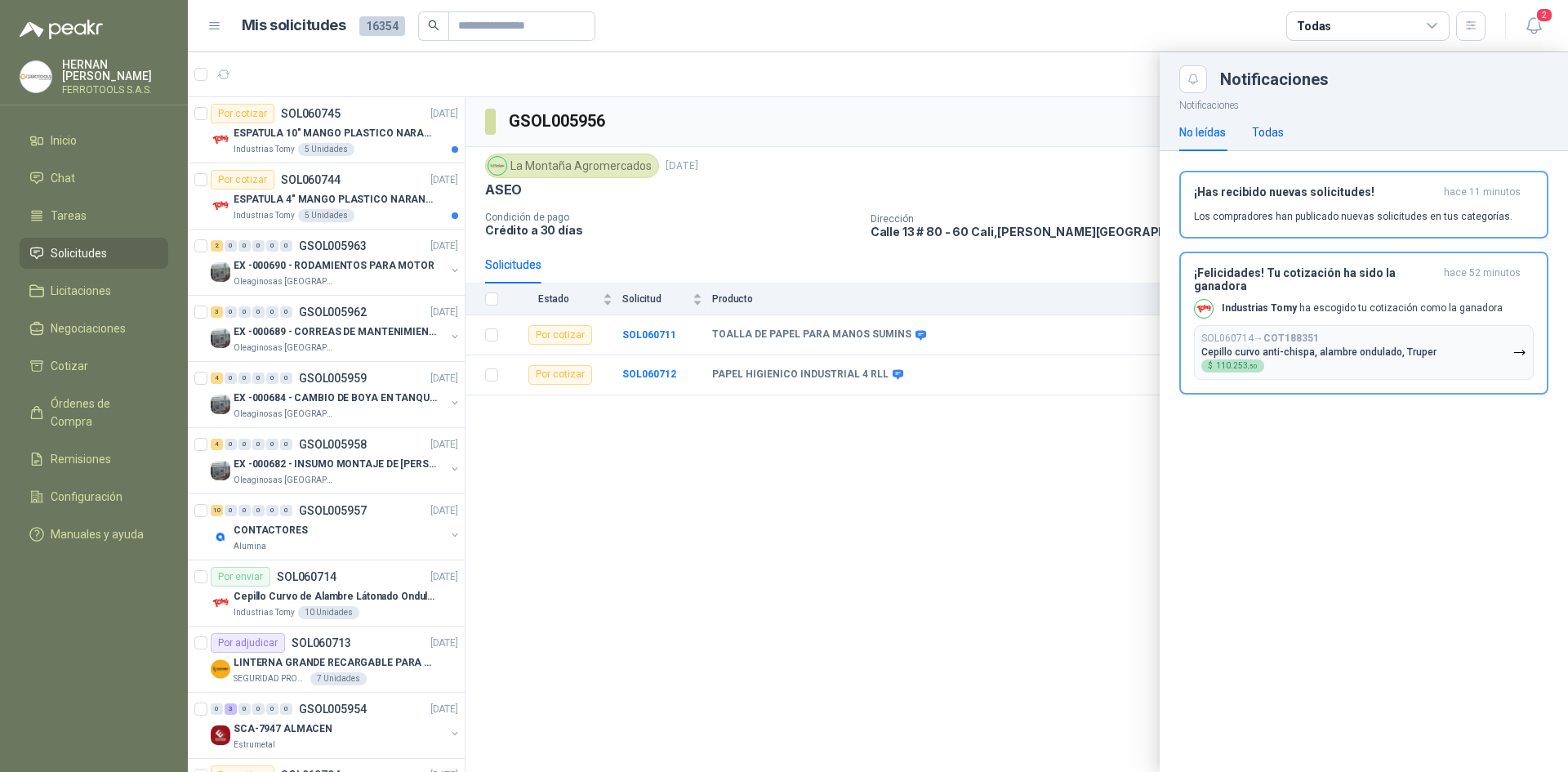
click at [1268, 129] on div "Todas" at bounding box center [1268, 133] width 32 height 18
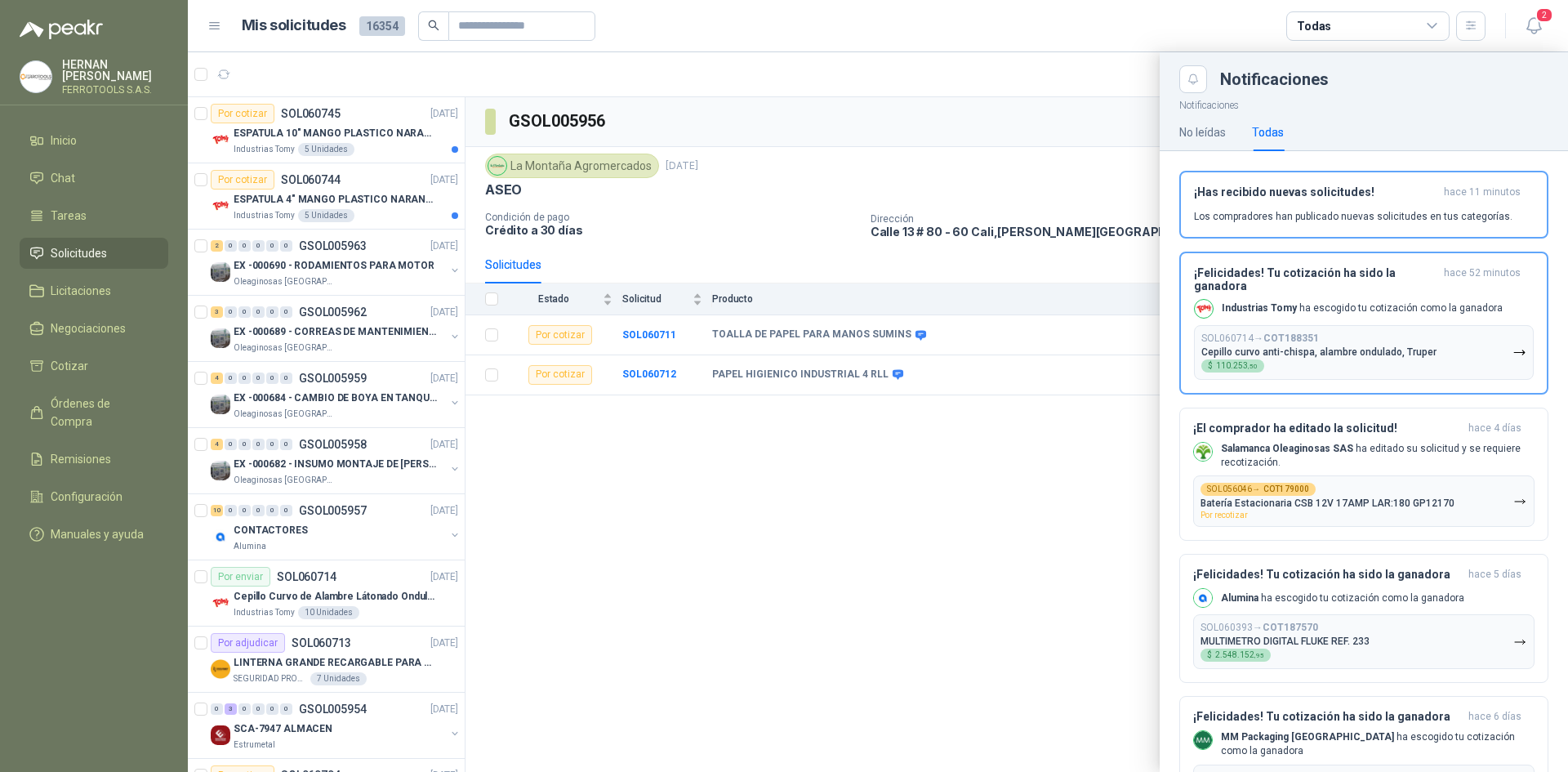
click at [669, 425] on div at bounding box center [878, 412] width 1380 height 720
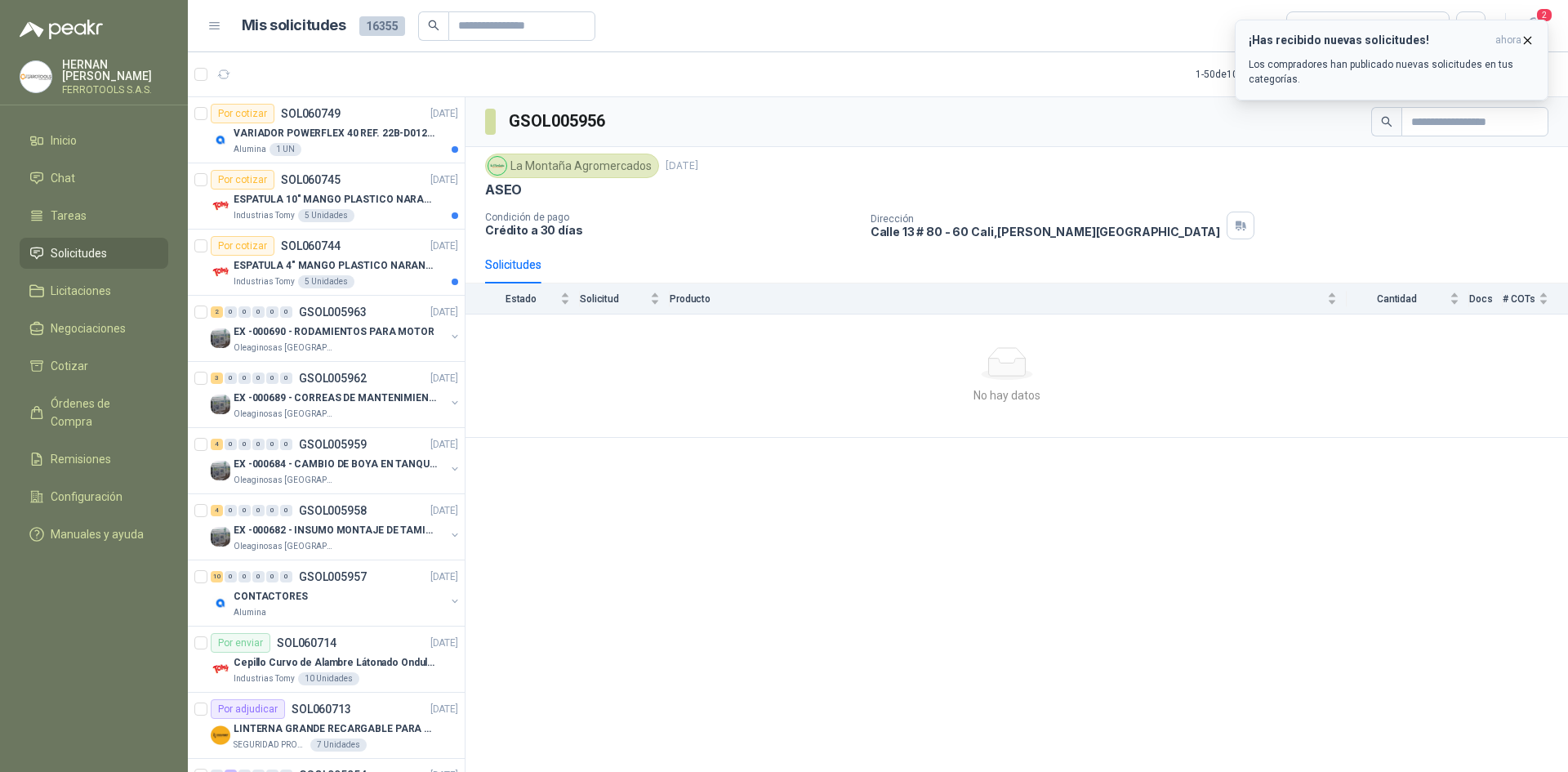
click at [1528, 44] on icon "button" at bounding box center [1527, 40] width 14 height 14
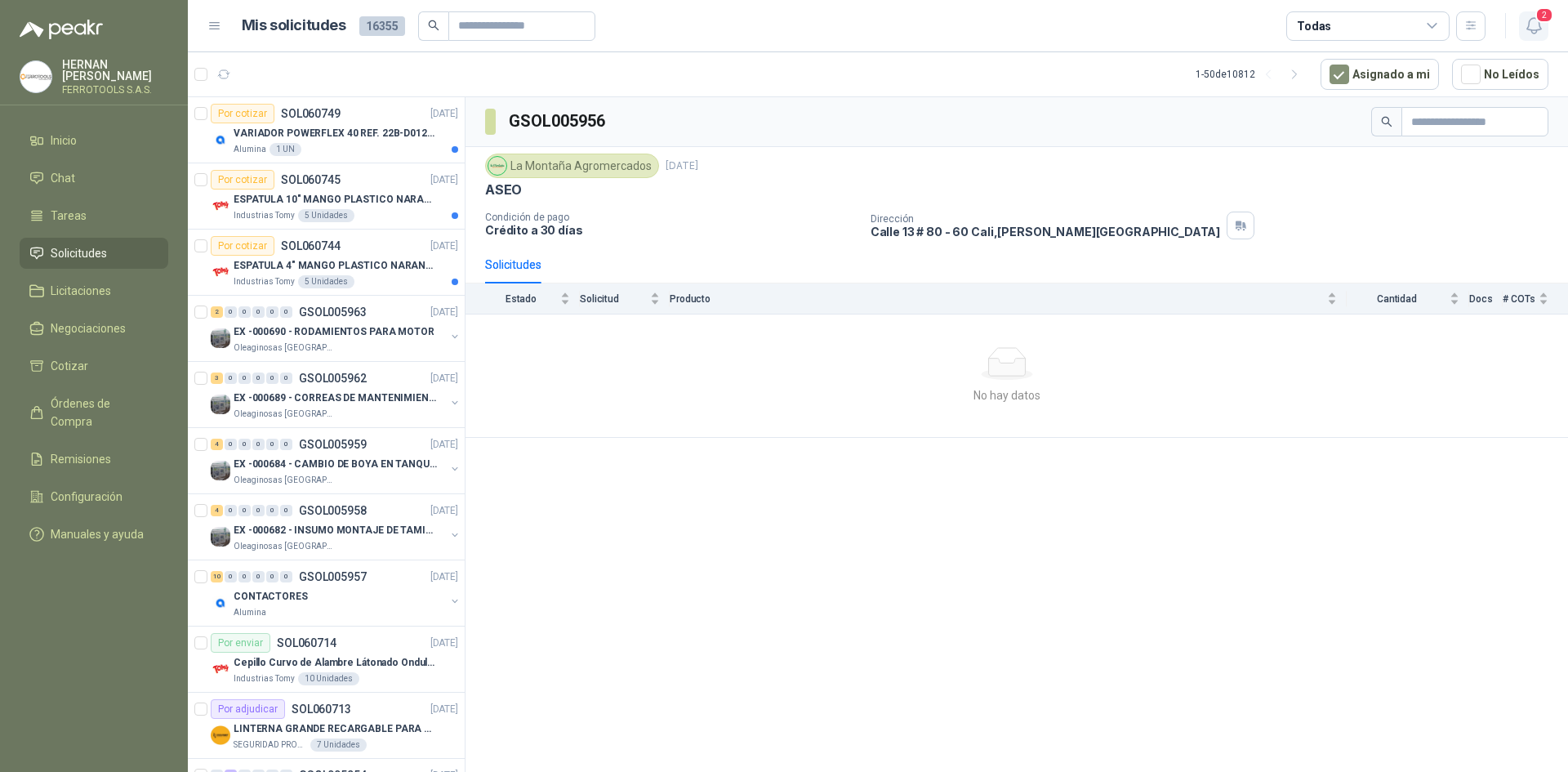
click at [1528, 23] on icon "button" at bounding box center [1533, 25] width 14 height 15
